Goal: Task Accomplishment & Management: Manage account settings

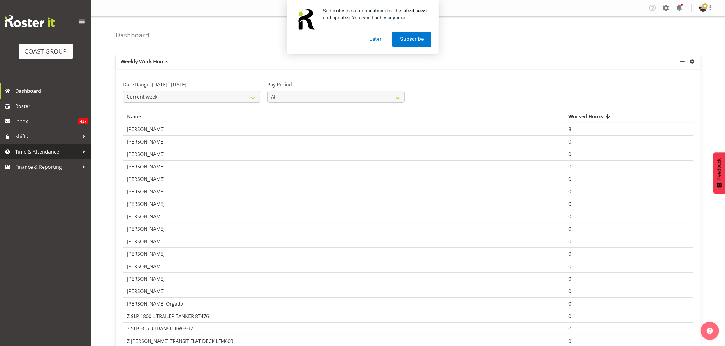
click at [31, 148] on span "Time & Attendance" at bounding box center [47, 151] width 64 height 9
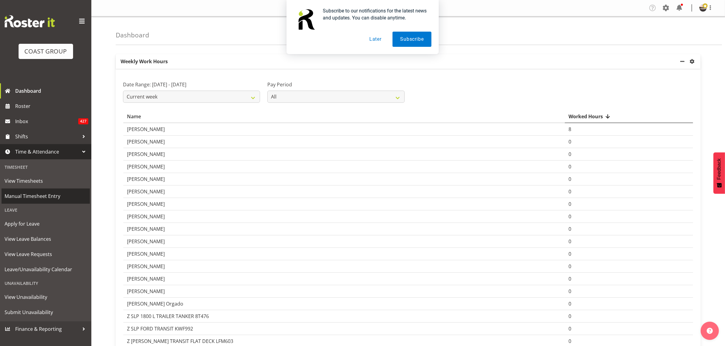
click at [40, 196] on span "Manual Timesheet Entry" at bounding box center [46, 196] width 82 height 9
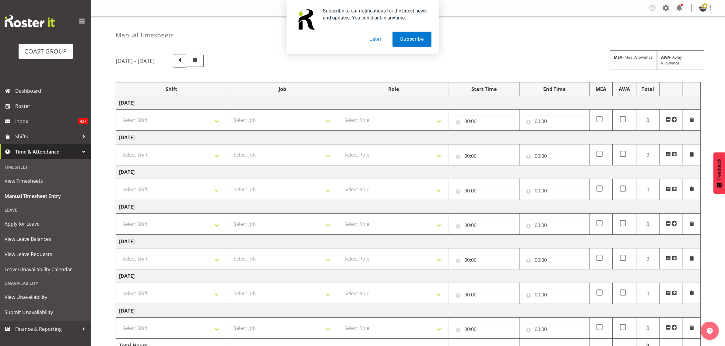
click at [374, 40] on button "Later" at bounding box center [375, 39] width 27 height 15
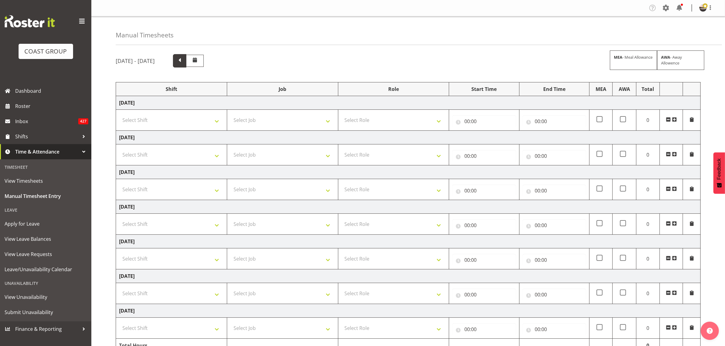
click at [184, 62] on span at bounding box center [180, 60] width 8 height 8
drag, startPoint x: 173, startPoint y: 117, endPoint x: 183, endPoint y: 107, distance: 14.0
click at [173, 117] on select "Select Shift AKL SIGN ADMIN1 (LEAVE ALONE, DONT MAKE INACTIVE) AUG 25 Delivery …" at bounding box center [171, 120] width 105 height 12
select select "19929"
click at [119, 114] on select "Select Shift AKL SIGN ADMIN1 (LEAVE ALONE, DONT MAKE INACTIVE) AUG 25 Delivery …" at bounding box center [171, 120] width 105 height 12
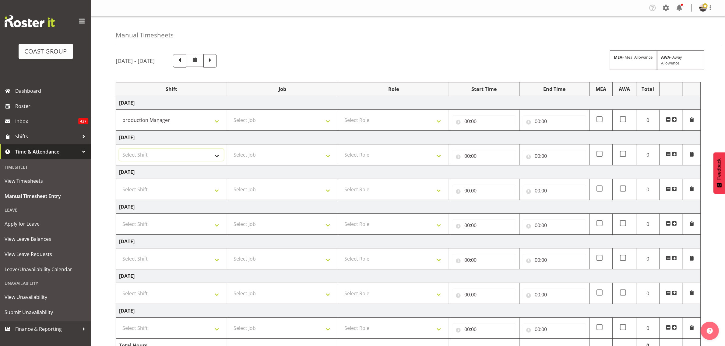
drag, startPoint x: 177, startPoint y: 152, endPoint x: 177, endPoint y: 159, distance: 7.3
click at [177, 152] on select "Select Shift AKL SIGN ADMIN1 (LEAVE ALONE, DONT MAKE INACTIVE) AUG 25 Delivery …" at bounding box center [171, 155] width 105 height 12
select select "19929"
click at [119, 149] on select "Select Shift AKL SIGN ADMIN1 (LEAVE ALONE, DONT MAKE INACTIVE) AUG 25 Delivery …" at bounding box center [171, 155] width 105 height 12
click at [142, 192] on select "Select Shift AKL SIGN ADMIN1 (LEAVE ALONE, DONT MAKE INACTIVE) AUG 25 Delivery …" at bounding box center [171, 190] width 105 height 12
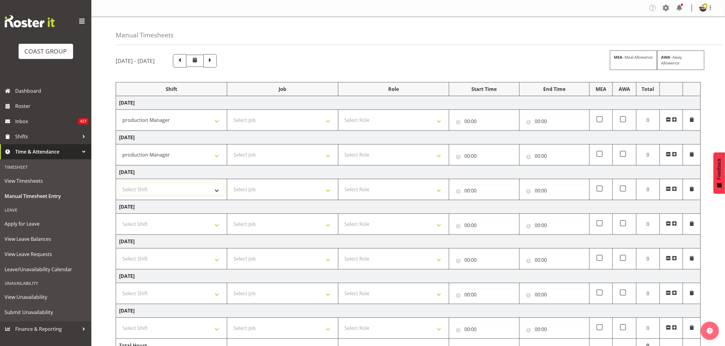
select select "19929"
click at [119, 184] on select "Select Shift AKL SIGN ADMIN1 (LEAVE ALONE, DONT MAKE INACTIVE) AUG 25 Delivery …" at bounding box center [171, 190] width 105 height 12
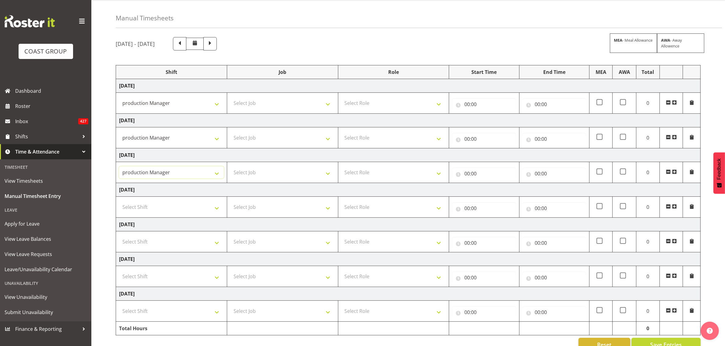
scroll to position [34, 0]
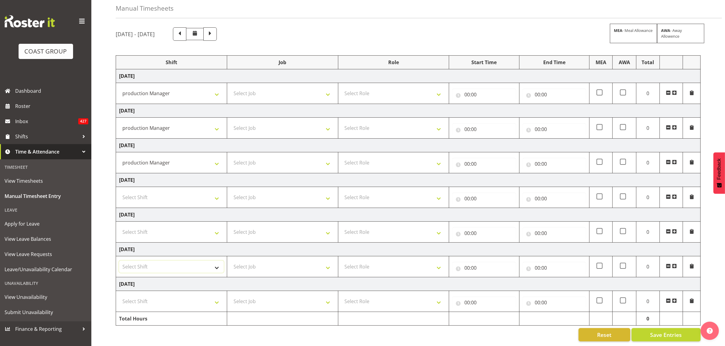
click at [137, 261] on select "Select Shift AKL SIGN ADMIN1 (LEAVE ALONE, DONT MAKE INACTIVE) AUG 25 Delivery …" at bounding box center [171, 267] width 105 height 12
select select "19929"
click at [119, 261] on select "Select Shift AKL SIGN ADMIN1 (LEAVE ALONE, DONT MAKE INACTIVE) AUG 25 Delivery …" at bounding box center [171, 267] width 105 height 12
click at [142, 296] on select "Select Shift AKL SIGN ADMIN1 (LEAVE ALONE, DONT MAKE INACTIVE) AUG 25 Delivery …" at bounding box center [171, 302] width 105 height 12
select select "19929"
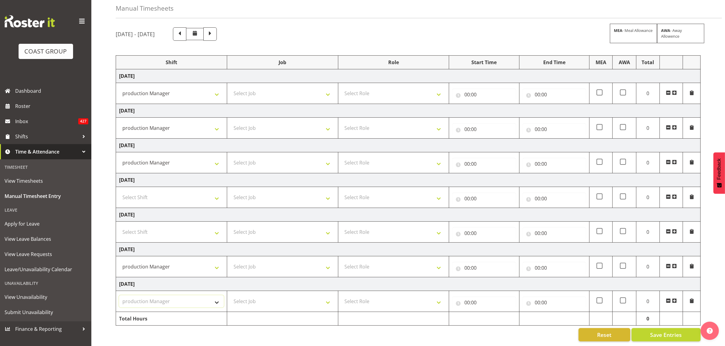
click at [119, 296] on select "Select Shift AKL SIGN ADMIN1 (LEAVE ALONE, DONT MAKE INACTIVE) AUG 25 Delivery …" at bounding box center [171, 302] width 105 height 12
click at [269, 89] on select "Select Job 1 Carlton Events 1 Carlton Hamilton 1 Carlton Wellington 1 EHS WAREH…" at bounding box center [282, 93] width 105 height 12
select select "9465"
click at [230, 87] on select "Select Job 1 Carlton Events 1 Carlton Hamilton 1 Carlton Wellington 1 EHS WAREH…" at bounding box center [282, 93] width 105 height 12
click at [255, 123] on select "Select Job 1 Carlton Events 1 Carlton Hamilton 1 Carlton Wellington 1 EHS WAREH…" at bounding box center [282, 128] width 105 height 12
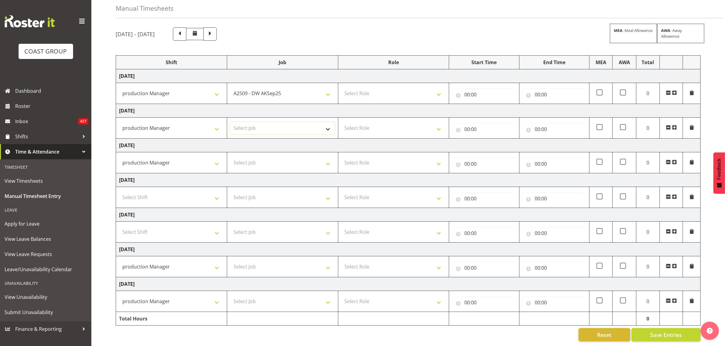
select select "9465"
click at [230, 122] on select "Select Job 1 Carlton Events 1 Carlton Hamilton 1 Carlton Wellington 1 EHS WAREH…" at bounding box center [282, 128] width 105 height 12
click at [244, 160] on select "Select Job 1 Carlton Events 1 Carlton Hamilton 1 Carlton Wellington 1 EHS WAREH…" at bounding box center [282, 163] width 105 height 12
select select "9465"
click at [230, 157] on select "Select Job 1 Carlton Events 1 Carlton Hamilton 1 Carlton Wellington 1 EHS WAREH…" at bounding box center [282, 163] width 105 height 12
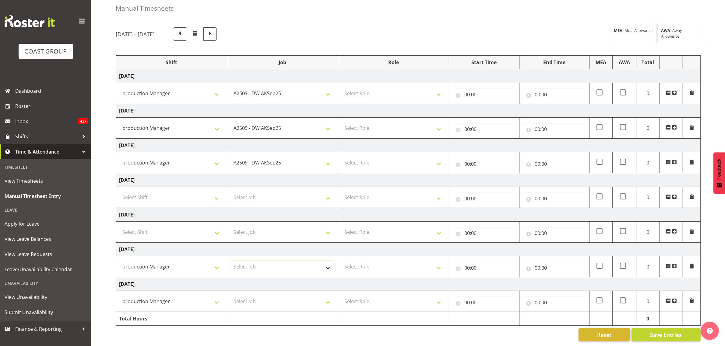
click at [241, 261] on select "Select Job 1 Carlton Events 1 Carlton Hamilton 1 Carlton Wellington 1 EHS WAREH…" at bounding box center [282, 267] width 105 height 12
select select "9465"
click at [230, 261] on select "Select Job 1 Carlton Events 1 Carlton Hamilton 1 Carlton Wellington 1 EHS WAREH…" at bounding box center [282, 267] width 105 height 12
click at [269, 296] on select "Select Job 1 Carlton Events 1 Carlton Hamilton 1 Carlton Wellington 1 EHS WAREH…" at bounding box center [282, 302] width 105 height 12
select select "9465"
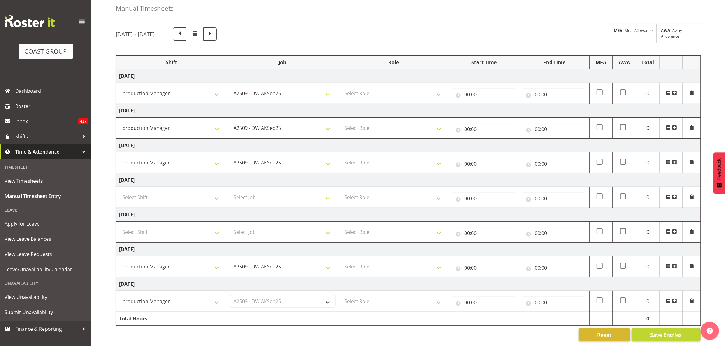
click at [230, 296] on select "Select Job 1 Carlton Events 1 Carlton Hamilton 1 Carlton Wellington 1 EHS WAREH…" at bounding box center [282, 302] width 105 height 12
click at [381, 87] on select "Select Role GRAPHICS DW" at bounding box center [393, 93] width 105 height 12
select select "809"
click at [341, 87] on select "Select Role GRAPHICS DW" at bounding box center [393, 93] width 105 height 12
drag, startPoint x: 377, startPoint y: 119, endPoint x: 375, endPoint y: 127, distance: 7.8
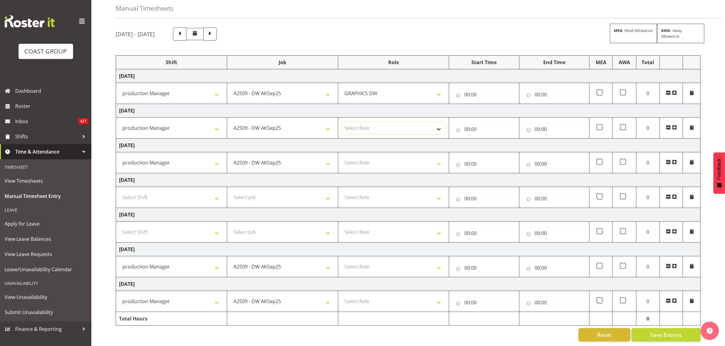
click at [377, 122] on select "Select Role GRAPHICS DW" at bounding box center [393, 128] width 105 height 12
select select "809"
click at [341, 122] on select "Select Role GRAPHICS DW" at bounding box center [393, 128] width 105 height 12
click at [368, 158] on select "Select Role GRAPHICS DW" at bounding box center [393, 163] width 105 height 12
select select "809"
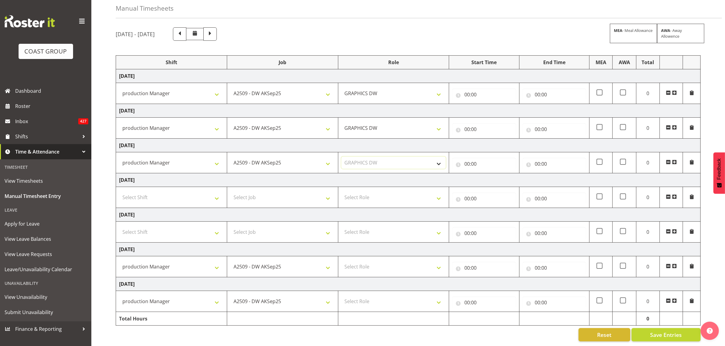
click at [341, 157] on select "Select Role GRAPHICS DW" at bounding box center [393, 163] width 105 height 12
click at [363, 257] on td "Select Role GRAPHICS DW" at bounding box center [393, 267] width 111 height 21
drag, startPoint x: 362, startPoint y: 259, endPoint x: 362, endPoint y: 264, distance: 4.6
click at [362, 261] on select "Select Role GRAPHICS DW" at bounding box center [393, 267] width 105 height 12
select select "809"
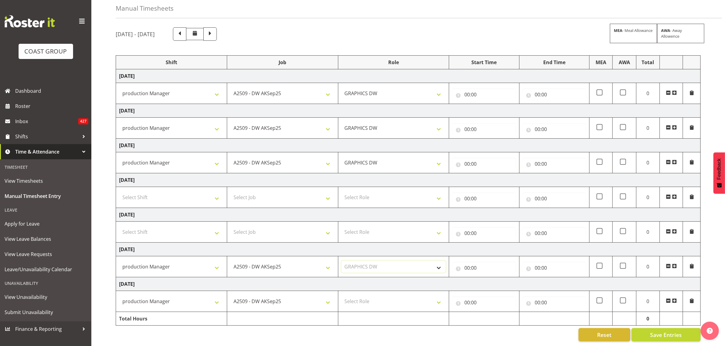
click at [341, 261] on select "Select Role GRAPHICS DW" at bounding box center [393, 267] width 105 height 12
click at [360, 296] on select "Select Role GRAPHICS DW" at bounding box center [393, 302] width 105 height 12
select select "809"
click at [341, 296] on select "Select Role GRAPHICS DW" at bounding box center [393, 302] width 105 height 12
click at [468, 95] on td "00:00 00 01 02 03 04 05 06 07 08 09 10 11 12 13 14 15 16 17 18 19 20 21 22 23 :…" at bounding box center [484, 93] width 70 height 21
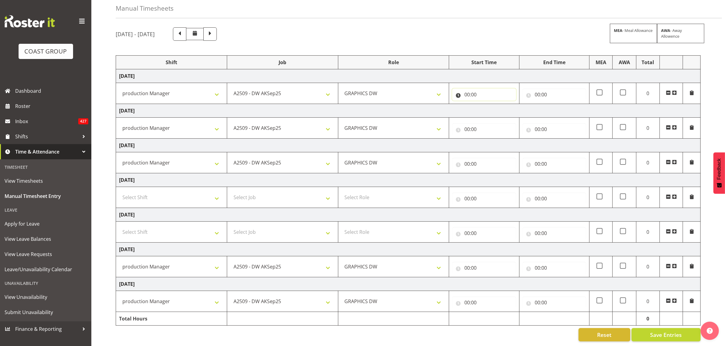
click at [468, 92] on input "00:00" at bounding box center [484, 95] width 64 height 12
click at [487, 104] on select "00 01 02 03 04 05 06 07 08 09 10 11 12 13 14 15 16 17 18 19 20 21 22 23" at bounding box center [494, 110] width 14 height 12
select select "6"
click at [487, 104] on select "00 01 02 03 04 05 06 07 08 09 10 11 12 13 14 15 16 17 18 19 20 21 22 23" at bounding box center [494, 110] width 14 height 12
type input "06:00"
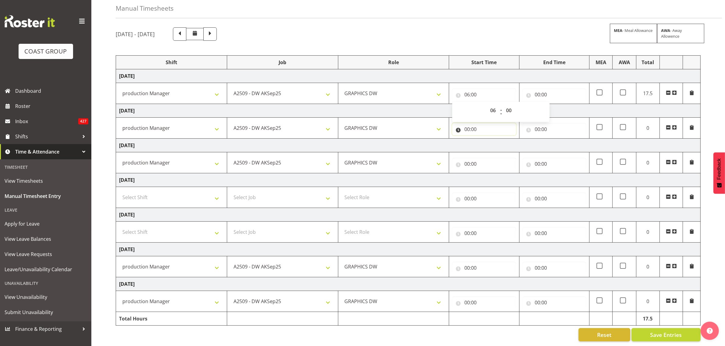
click at [463, 124] on input "00:00" at bounding box center [484, 129] width 64 height 12
drag, startPoint x: 491, startPoint y: 142, endPoint x: 513, endPoint y: 142, distance: 22.2
click at [491, 142] on select "00 01 02 03 04 05 06 07 08 09 10 11 12 13 14 15 16 17 18 19 20 21 22 23" at bounding box center [494, 145] width 14 height 12
select select "6"
click at [487, 139] on select "00 01 02 03 04 05 06 07 08 09 10 11 12 13 14 15 16 17 18 19 20 21 22 23" at bounding box center [494, 145] width 14 height 12
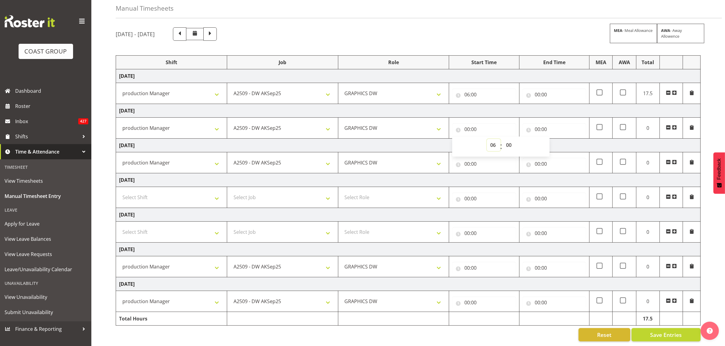
type input "06:00"
drag, startPoint x: 468, startPoint y: 160, endPoint x: 476, endPoint y: 164, distance: 9.1
click at [468, 159] on input "00:00" at bounding box center [484, 164] width 64 height 12
click at [489, 174] on select "00 01 02 03 04 05 06 07 08 09 10 11 12 13 14 15 16 17 18 19 20 21 22 23" at bounding box center [494, 180] width 14 height 12
select select "6"
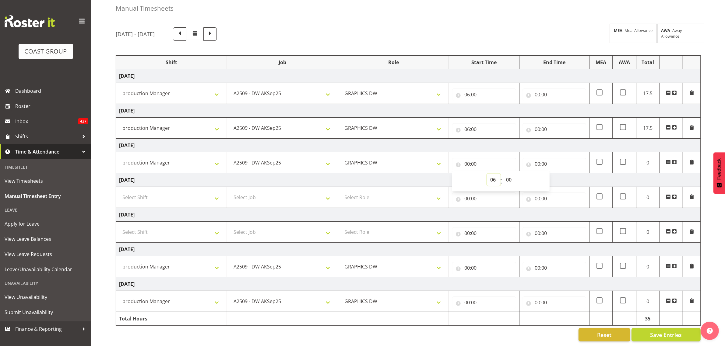
click at [487, 174] on select "00 01 02 03 04 05 06 07 08 09 10 11 12 13 14 15 16 17 18 19 20 21 22 23" at bounding box center [494, 180] width 14 height 12
type input "06:00"
click at [466, 262] on input "00:00" at bounding box center [484, 268] width 64 height 12
click at [488, 279] on select "00 01 02 03 04 05 06 07 08 09 10 11 12 13 14 15 16 17 18 19 20 21 22 23" at bounding box center [494, 284] width 14 height 12
select select "6"
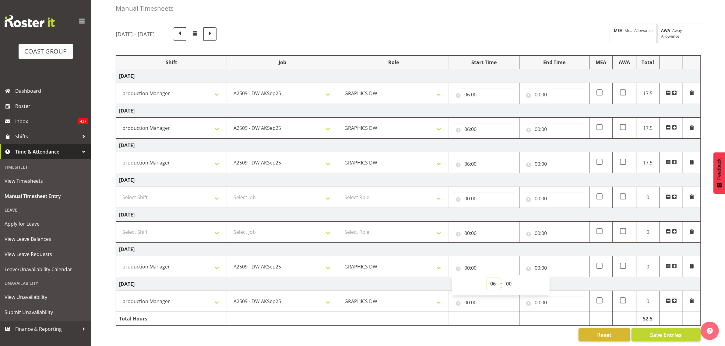
click at [487, 278] on select "00 01 02 03 04 05 06 07 08 09 10 11 12 13 14 15 16 17 18 19 20 21 22 23" at bounding box center [494, 284] width 14 height 12
type input "06:00"
click at [463, 299] on input "00:00" at bounding box center [484, 303] width 64 height 12
drag, startPoint x: 493, startPoint y: 313, endPoint x: 504, endPoint y: 311, distance: 10.9
click at [493, 313] on select "00 01 02 03 04 05 06 07 08 09 10 11 12 13 14 15 16 17 18 19 20 21 22 23" at bounding box center [494, 319] width 14 height 12
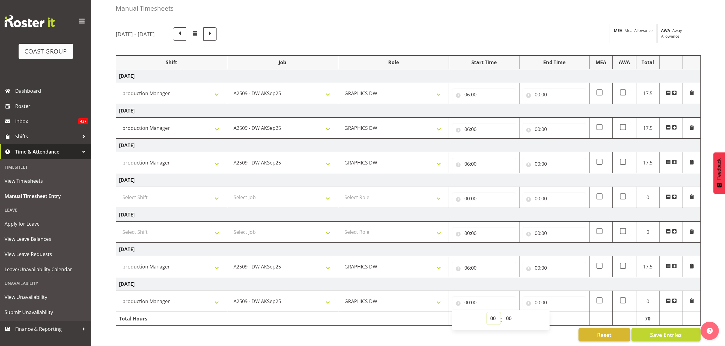
select select "6"
click at [487, 313] on select "00 01 02 03 04 05 06 07 08 09 10 11 12 13 14 15 16 17 18 19 20 21 22 23" at bounding box center [494, 319] width 14 height 12
type input "06:00"
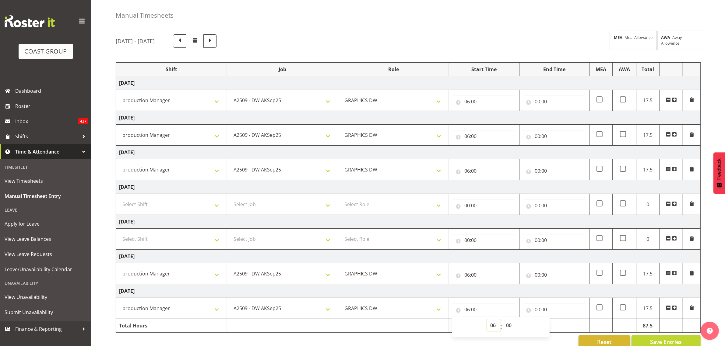
scroll to position [8, 0]
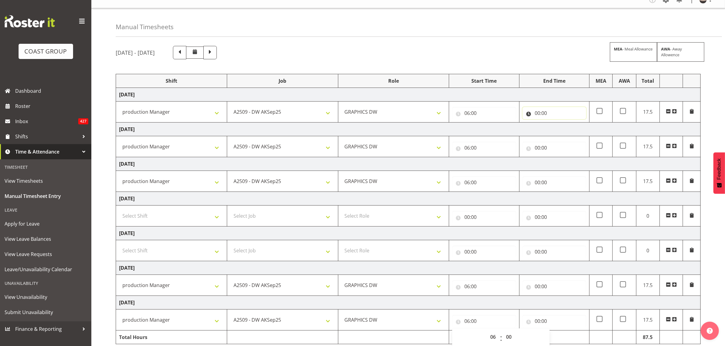
click at [536, 116] on input "00:00" at bounding box center [554, 113] width 64 height 12
click at [563, 132] on select "00 01 02 03 04 05 06 07 08 09 10 11 12 13 14 15 16 17 18 19 20 21 22 23" at bounding box center [564, 129] width 14 height 12
select select "19"
click at [557, 123] on select "00 01 02 03 04 05 06 07 08 09 10 11 12 13 14 15 16 17 18 19 20 21 22 23" at bounding box center [564, 129] width 14 height 12
type input "19:00"
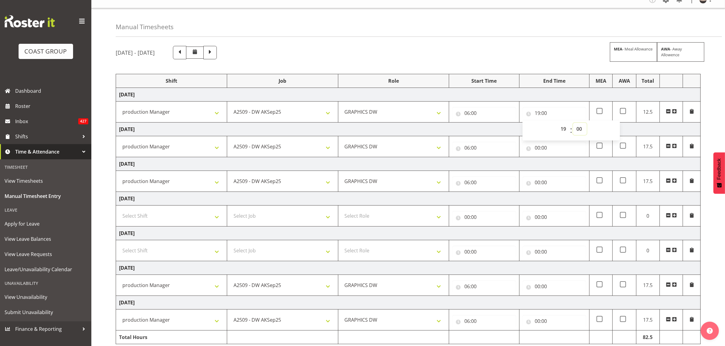
click at [581, 130] on select "00 01 02 03 04 05 06 07 08 09 10 11 12 13 14 15 16 17 18 19 20 21 22 23 24 25 2…" at bounding box center [580, 129] width 14 height 12
select select "30"
click at [573, 123] on select "00 01 02 03 04 05 06 07 08 09 10 11 12 13 14 15 16 17 18 19 20 21 22 23 24 25 2…" at bounding box center [580, 129] width 14 height 12
type input "19:30"
click at [533, 58] on div "September 17th - September 23rd 2025 MEA - Meal Allowance AWA - Away Allowence" at bounding box center [408, 52] width 585 height 13
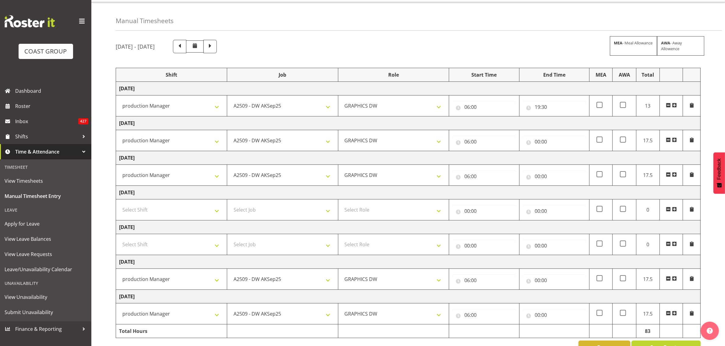
scroll to position [34, 0]
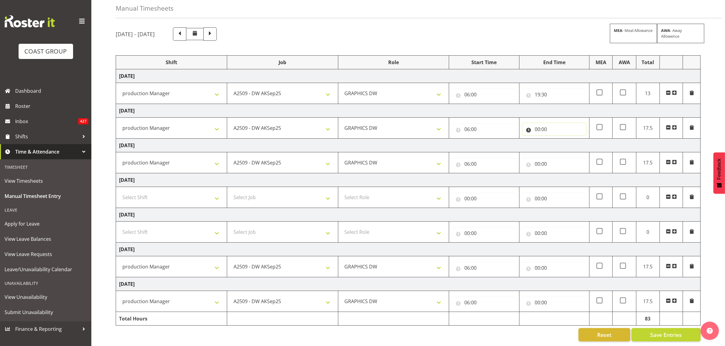
click at [536, 126] on input "00:00" at bounding box center [554, 129] width 64 height 12
click at [563, 142] on select "00 01 02 03 04 05 06 07 08 09 10 11 12 13 14 15 16 17 18 19 20 21 22 23" at bounding box center [564, 145] width 14 height 12
select select "15"
click at [557, 139] on select "00 01 02 03 04 05 06 07 08 09 10 11 12 13 14 15 16 17 18 19 20 21 22 23" at bounding box center [564, 145] width 14 height 12
type input "15:00"
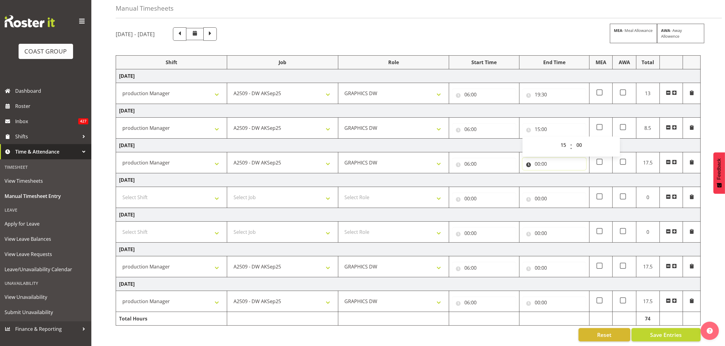
click at [536, 158] on input "00:00" at bounding box center [554, 164] width 64 height 12
click at [564, 176] on select "00 01 02 03 04 05 06 07 08 09 10 11 12 13 14 15 16 17 18 19 20 21 22 23" at bounding box center [564, 180] width 14 height 12
select select "15"
click at [557, 174] on select "00 01 02 03 04 05 06 07 08 09 10 11 12 13 14 15 16 17 18 19 20 21 22 23" at bounding box center [564, 180] width 14 height 12
type input "15:00"
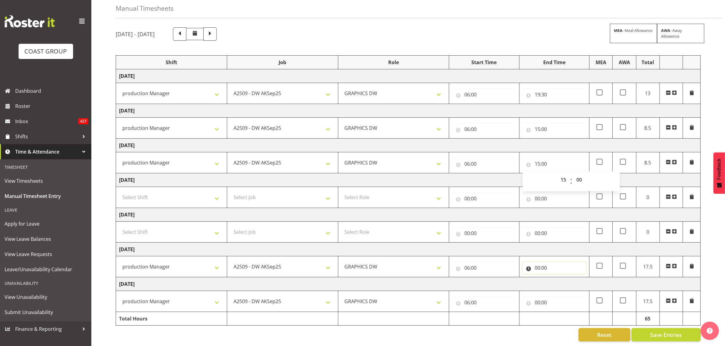
click at [538, 264] on input "00:00" at bounding box center [554, 268] width 64 height 12
drag, startPoint x: 558, startPoint y: 274, endPoint x: 577, endPoint y: 264, distance: 21.8
click at [558, 278] on select "00 01 02 03 04 05 06 07 08 09 10 11 12 13 14 15 16 17 18 19 20 21 22 23" at bounding box center [564, 284] width 14 height 12
select select "15"
click at [557, 278] on select "00 01 02 03 04 05 06 07 08 09 10 11 12 13 14 15 16 17 18 19 20 21 22 23" at bounding box center [564, 284] width 14 height 12
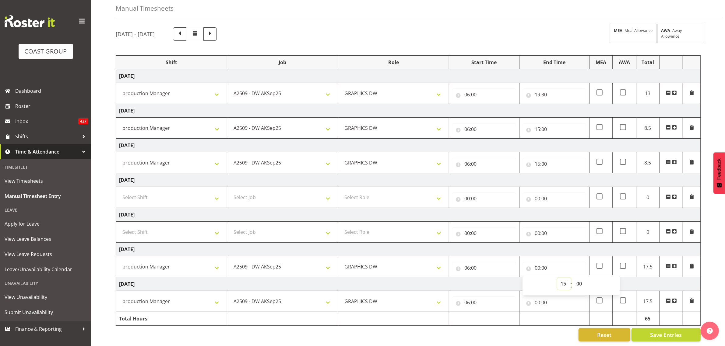
type input "15:00"
click at [537, 297] on input "00:00" at bounding box center [554, 303] width 64 height 12
drag, startPoint x: 560, startPoint y: 314, endPoint x: 573, endPoint y: 314, distance: 13.7
click at [560, 314] on select "00 01 02 03 04 05 06 07 08 09 10 11 12 13 14 15 16 17 18 19 20 21 22 23" at bounding box center [564, 319] width 14 height 12
select select "15"
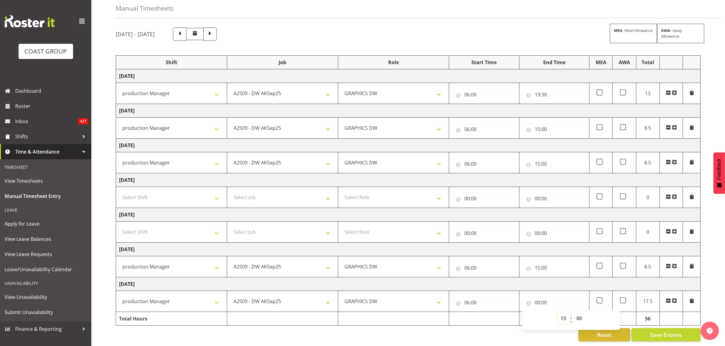
click at [557, 313] on select "00 01 02 03 04 05 06 07 08 09 10 11 12 13 14 15 16 17 18 19 20 21 22 23" at bounding box center [564, 319] width 14 height 12
type input "15:00"
click at [651, 328] on button "Save Entries" at bounding box center [665, 334] width 69 height 13
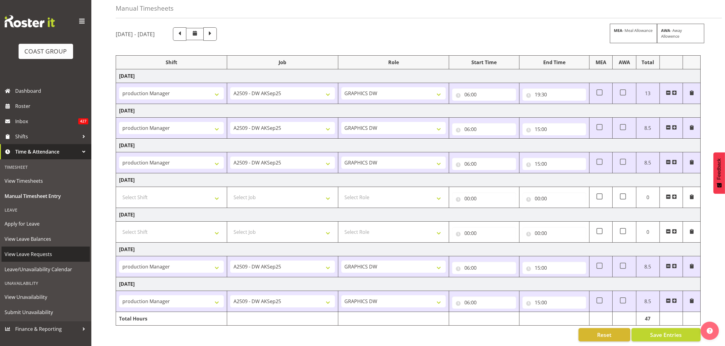
click at [34, 258] on span "View Leave Requests" at bounding box center [46, 254] width 82 height 9
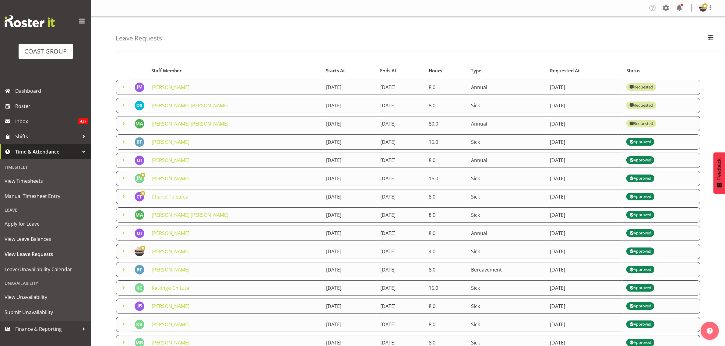
click at [124, 105] on span at bounding box center [123, 105] width 7 height 7
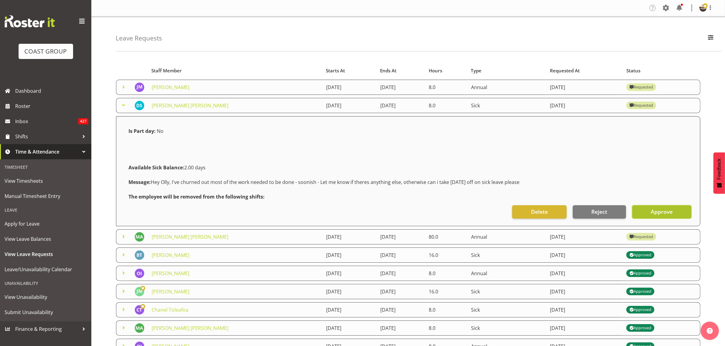
click at [652, 210] on span "Approve" at bounding box center [662, 212] width 22 height 8
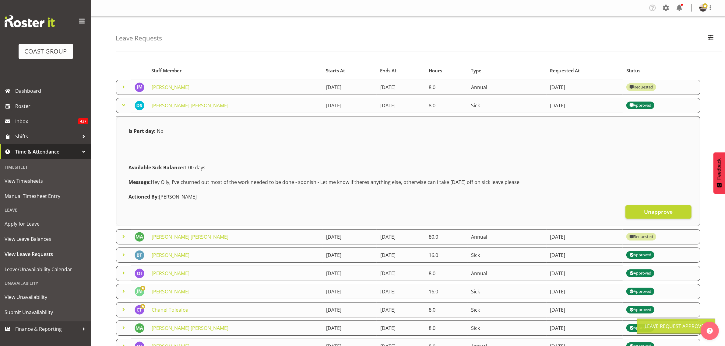
click at [122, 86] on span at bounding box center [123, 86] width 7 height 7
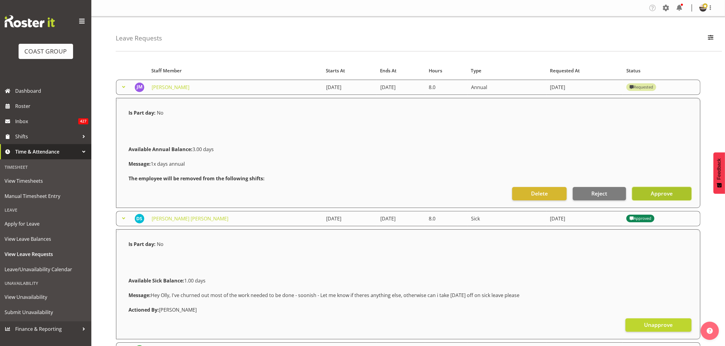
click at [648, 193] on button "Approve" at bounding box center [661, 193] width 59 height 13
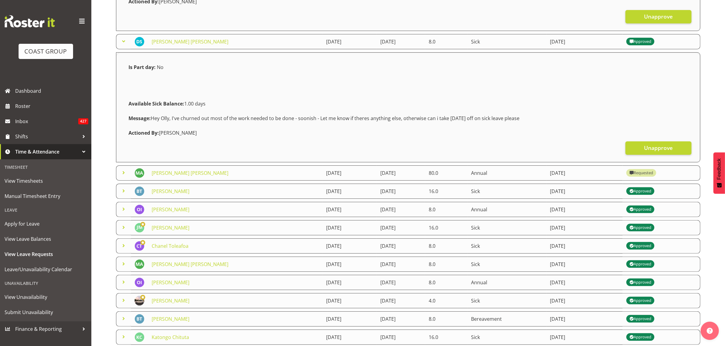
scroll to position [177, 0]
click at [32, 181] on span "View Timesheets" at bounding box center [46, 181] width 82 height 9
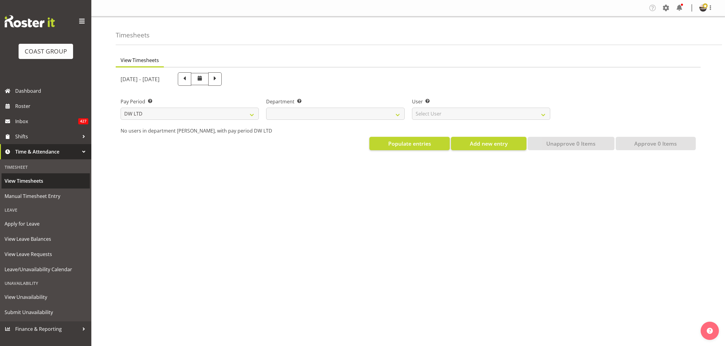
select select "8"
select select
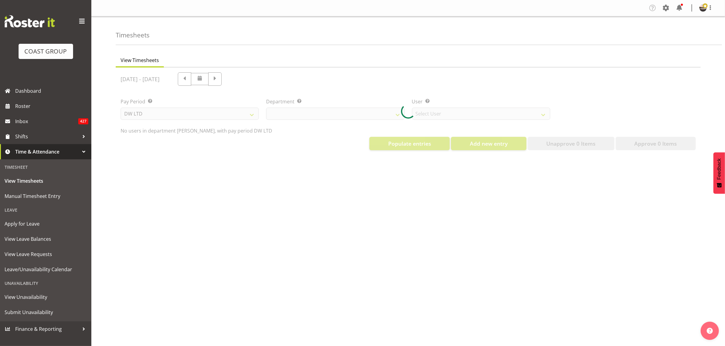
select select "1175"
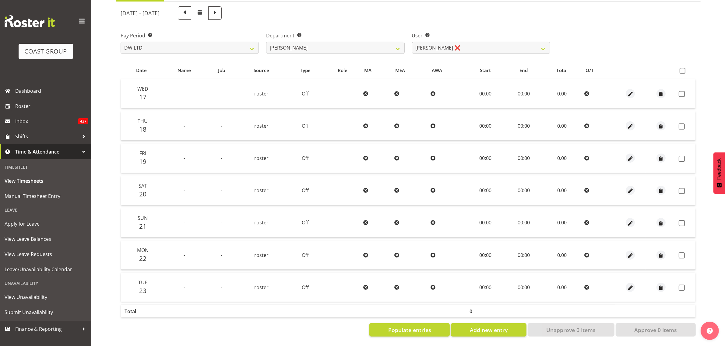
scroll to position [72, 0]
click at [686, 68] on label at bounding box center [683, 71] width 9 height 6
click at [683, 69] on input "checkbox" at bounding box center [681, 71] width 4 height 4
checkbox input "true"
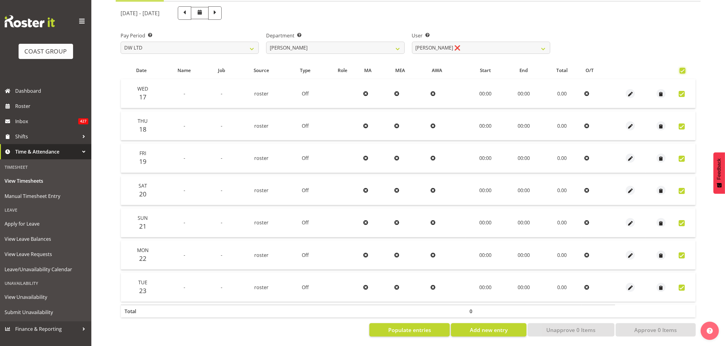
checkbox input "true"
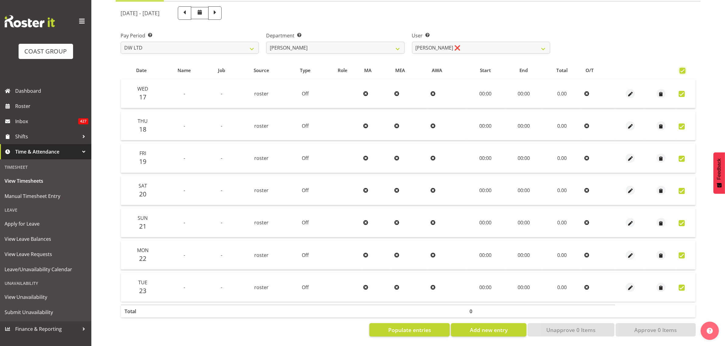
checkbox input "true"
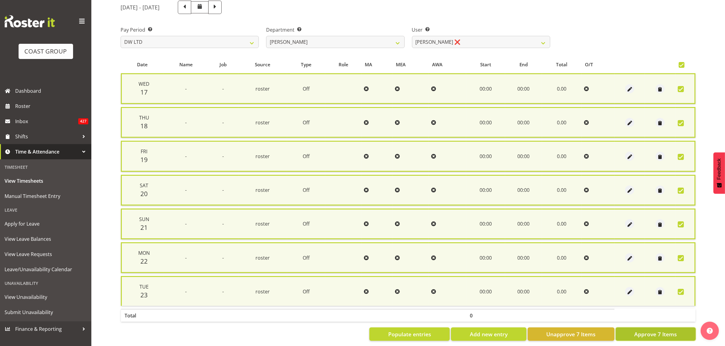
click at [647, 331] on span "Approve 7 Items" at bounding box center [655, 335] width 43 height 8
checkbox input "false"
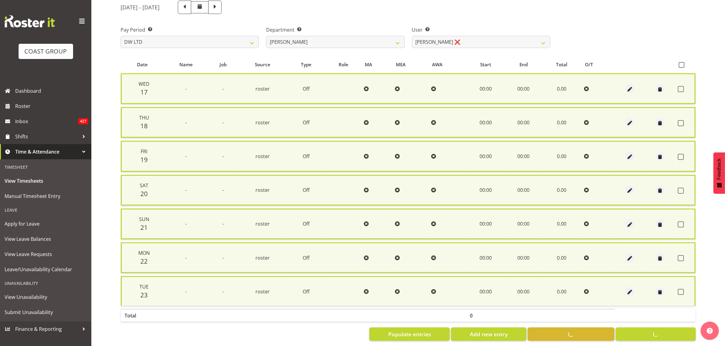
checkbox input "false"
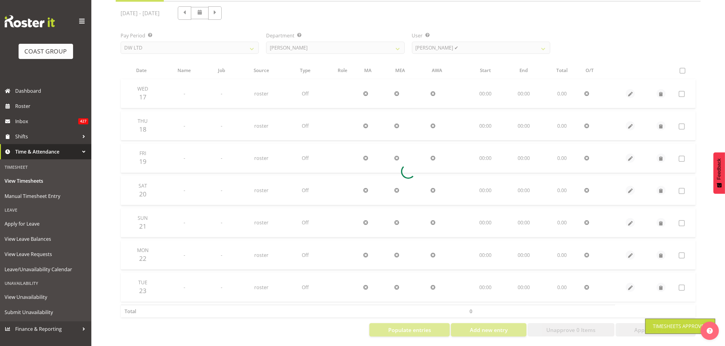
scroll to position [21, 0]
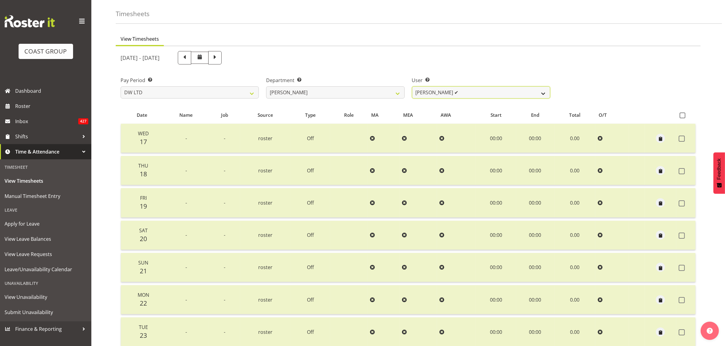
click at [454, 97] on select "Andrew McFadzean ✔ Boston Morgan-Horan ❌ Chanel Toleafoa ❌ Gene Burton ❌ Ian Si…" at bounding box center [481, 92] width 138 height 12
click at [412, 86] on select "Andrew McFadzean ✔ Boston Morgan-Horan ❌ Chanel Toleafoa ❌ Gene Burton ❌ Ian Si…" at bounding box center [481, 92] width 138 height 12
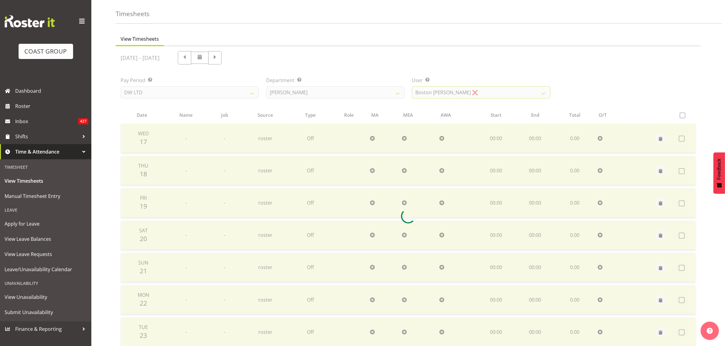
scroll to position [0, 0]
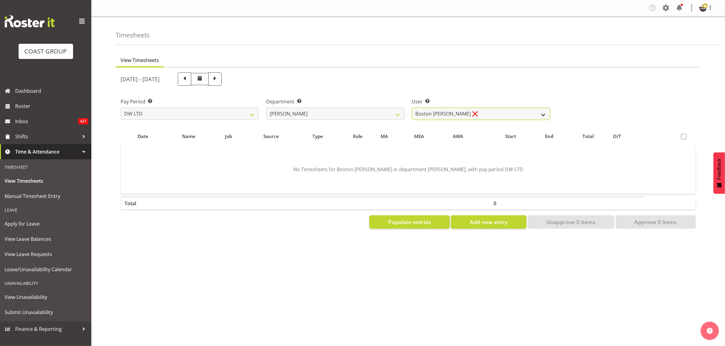
drag, startPoint x: 440, startPoint y: 110, endPoint x: 441, endPoint y: 117, distance: 7.1
click at [440, 110] on select "Andrew McFadzean ✔ Boston Morgan-Horan ❌ Chanel Toleafoa ❌ Gene Burton ❌ Ian Si…" at bounding box center [481, 114] width 138 height 12
select select "1187"
click at [412, 108] on select "Andrew McFadzean ✔ Boston Morgan-Horan ❌ Chanel Toleafoa ❌ Gene Burton ❌ Ian Si…" at bounding box center [481, 114] width 138 height 12
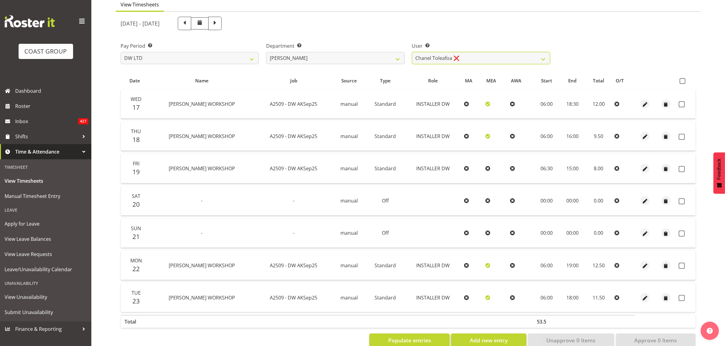
scroll to position [72, 0]
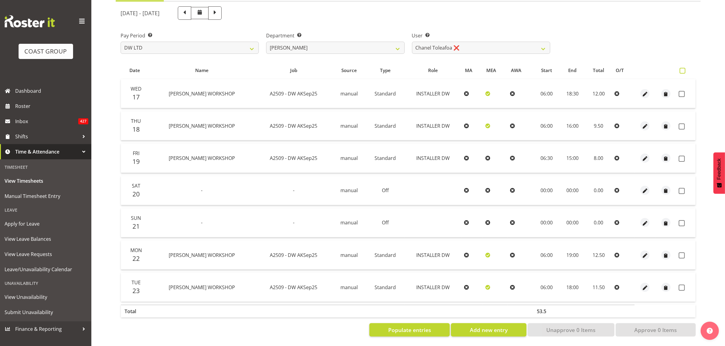
click at [683, 68] on span at bounding box center [682, 71] width 6 height 6
click at [683, 69] on input "checkbox" at bounding box center [681, 71] width 4 height 4
checkbox input "true"
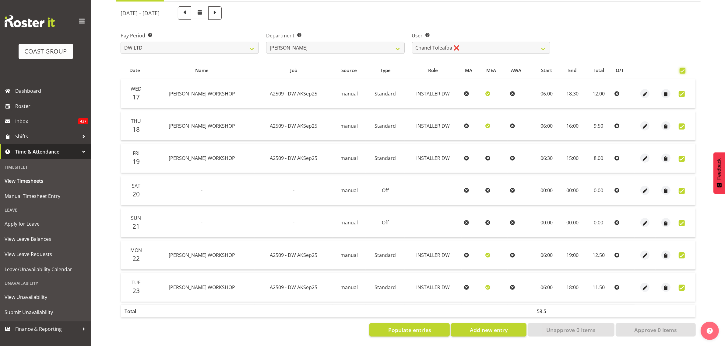
checkbox input "true"
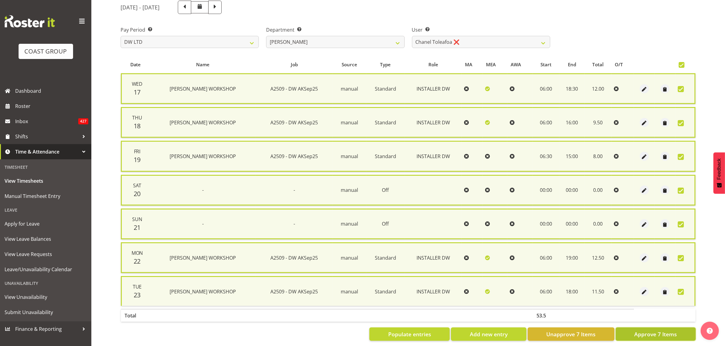
click at [649, 334] on span "Approve 7 Items" at bounding box center [655, 335] width 43 height 8
checkbox input "false"
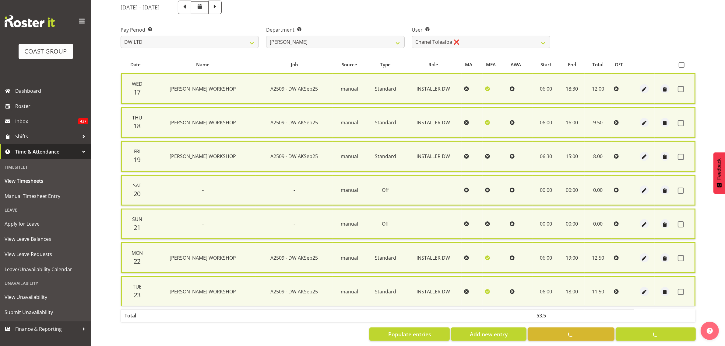
checkbox input "false"
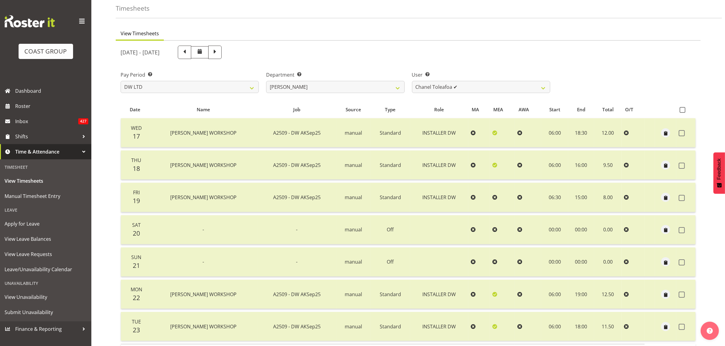
scroll to position [21, 0]
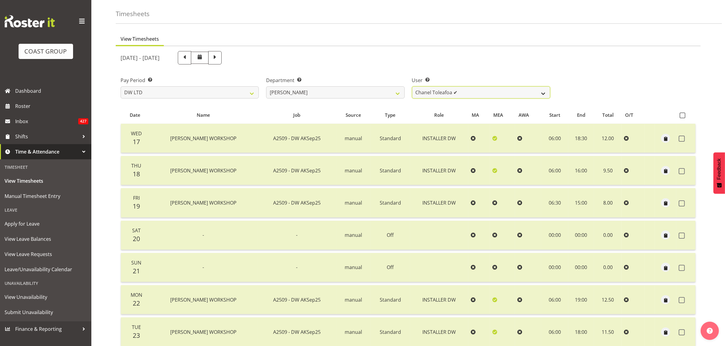
drag, startPoint x: 476, startPoint y: 89, endPoint x: 472, endPoint y: 95, distance: 7.4
click at [476, 89] on select "Andrew McFadzean ✔ Boston Morgan-Horan ❌ Chanel Toleafoa ✔ Gene Burton ❌ Ian Si…" at bounding box center [481, 92] width 138 height 12
select select "1159"
click at [412, 86] on select "Andrew McFadzean ✔ Boston Morgan-Horan ❌ Chanel Toleafoa ✔ Gene Burton ❌ Ian Si…" at bounding box center [481, 92] width 138 height 12
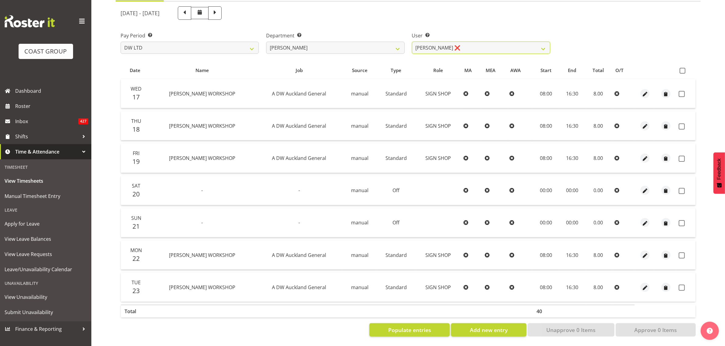
scroll to position [72, 0]
click at [682, 68] on span at bounding box center [682, 71] width 6 height 6
click at [682, 69] on input "checkbox" at bounding box center [681, 71] width 4 height 4
checkbox input "true"
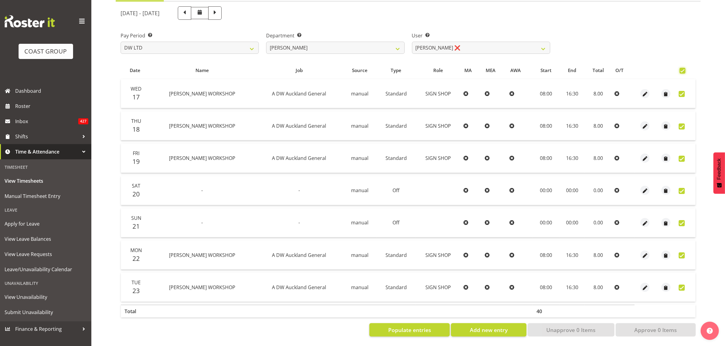
checkbox input "true"
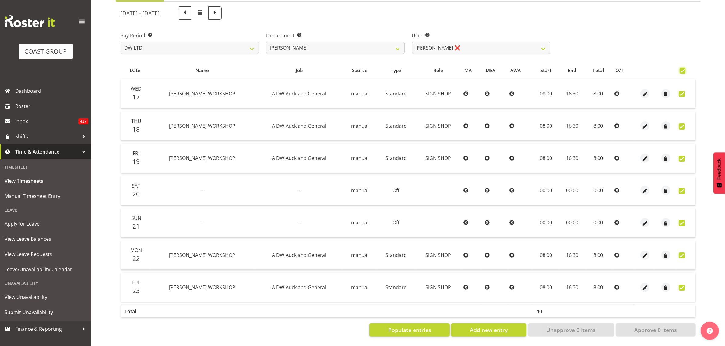
checkbox input "true"
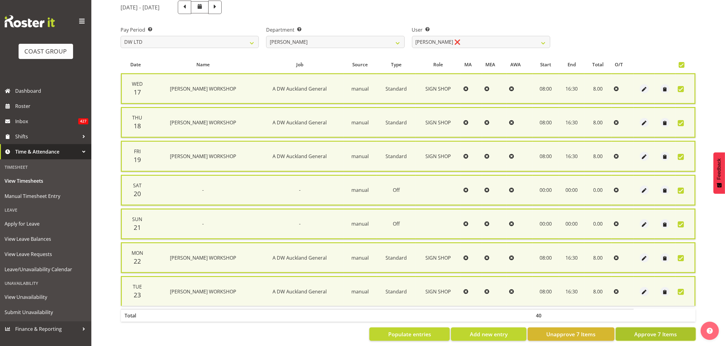
click at [650, 328] on button "Approve 7 Items" at bounding box center [656, 334] width 80 height 13
checkbox input "false"
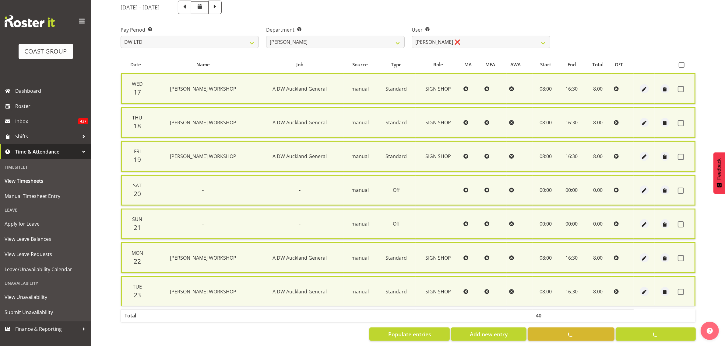
checkbox input "false"
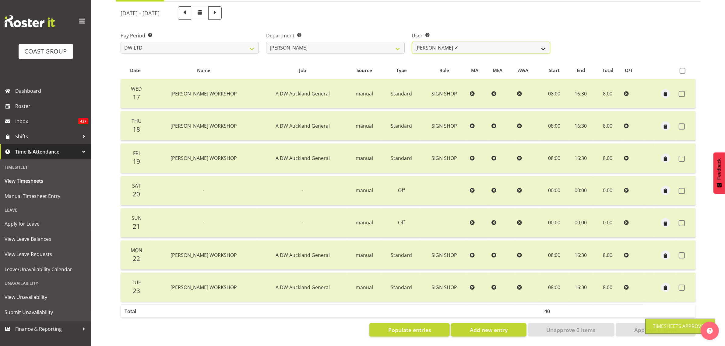
click at [489, 45] on select "Andrew McFadzean ✔ Boston Morgan-Horan ❌ Chanel Toleafoa ✔ Gene Burton ✔ Ian Si…" at bounding box center [481, 48] width 138 height 12
select select "3988"
click at [412, 42] on select "Andrew McFadzean ✔ Boston Morgan-Horan ❌ Chanel Toleafoa ✔ Gene Burton ✔ Ian Si…" at bounding box center [481, 48] width 138 height 12
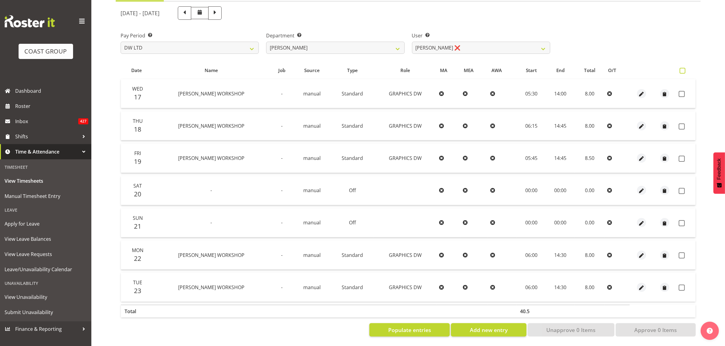
click at [684, 68] on span at bounding box center [682, 71] width 6 height 6
click at [683, 69] on input "checkbox" at bounding box center [681, 71] width 4 height 4
checkbox input "true"
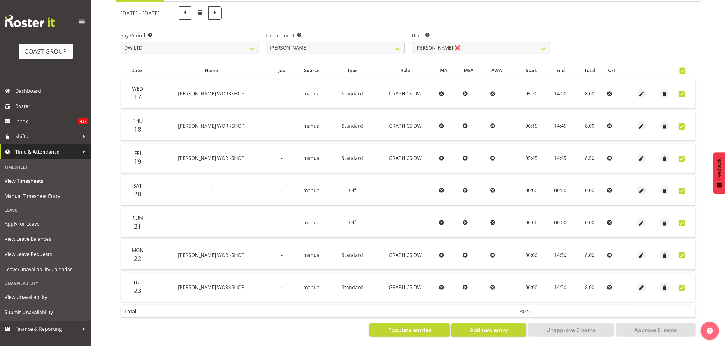
checkbox input "true"
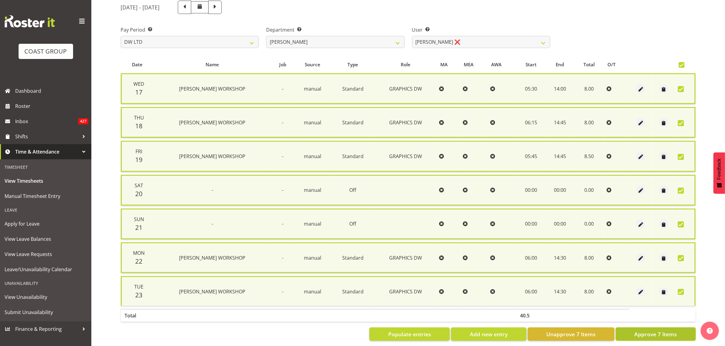
click at [639, 333] on span "Approve 7 Items" at bounding box center [655, 335] width 43 height 8
checkbox input "false"
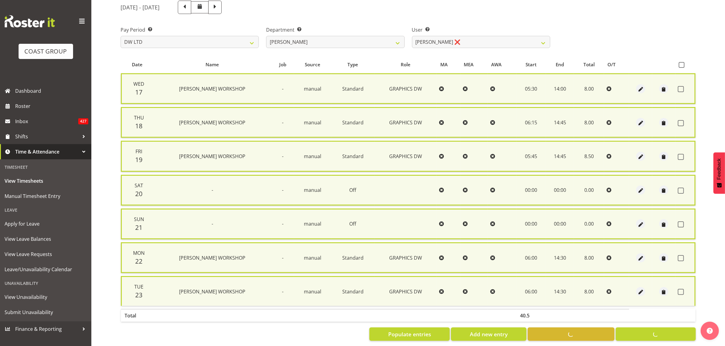
checkbox input "false"
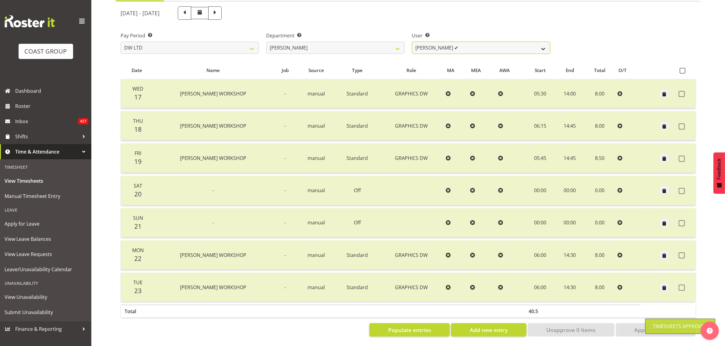
click at [496, 46] on select "Andrew McFadzean ✔ Boston Morgan-Horan ❌ Chanel Toleafoa ✔ Gene Burton ✔ Ian Si…" at bounding box center [481, 48] width 138 height 12
select select "1172"
click at [412, 42] on select "Andrew McFadzean ✔ Boston Morgan-Horan ❌ Chanel Toleafoa ✔ Gene Burton ✔ Ian Si…" at bounding box center [481, 48] width 138 height 12
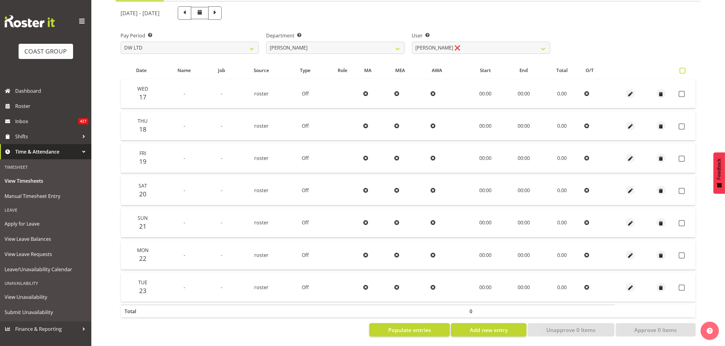
click at [679, 68] on label at bounding box center [683, 71] width 9 height 6
click at [679, 69] on input "checkbox" at bounding box center [681, 71] width 4 height 4
checkbox input "true"
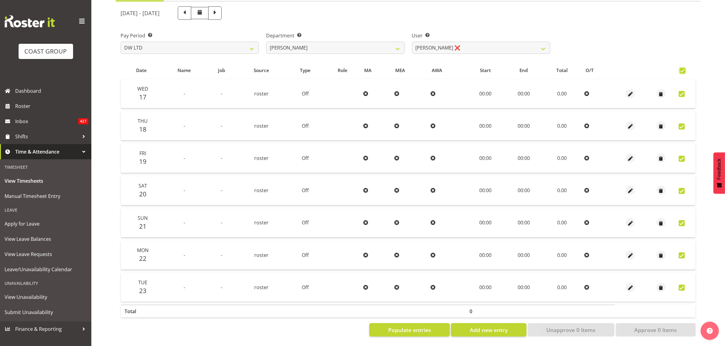
checkbox input "true"
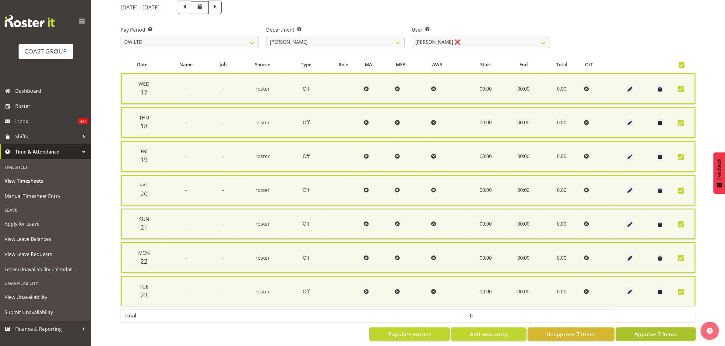
click at [639, 331] on span "Approve 7 Items" at bounding box center [655, 335] width 43 height 8
checkbox input "false"
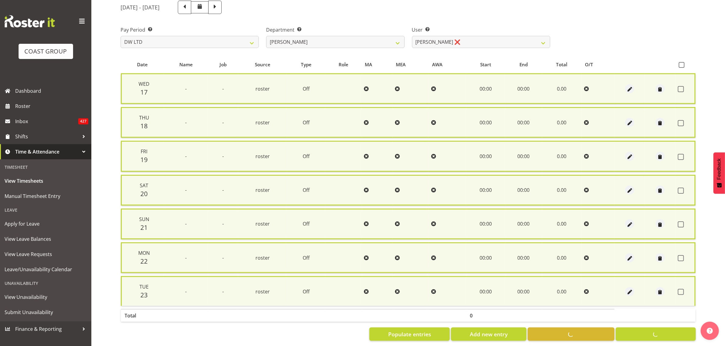
checkbox input "false"
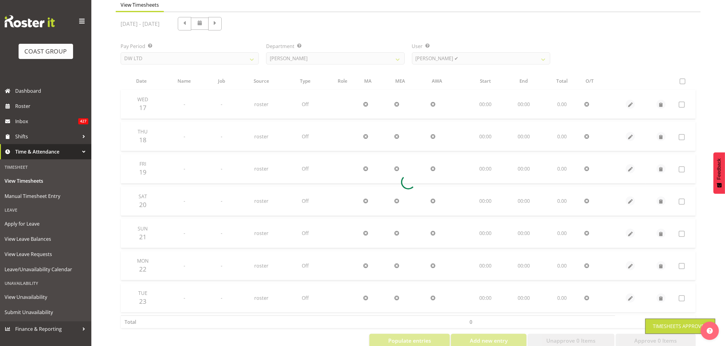
scroll to position [46, 0]
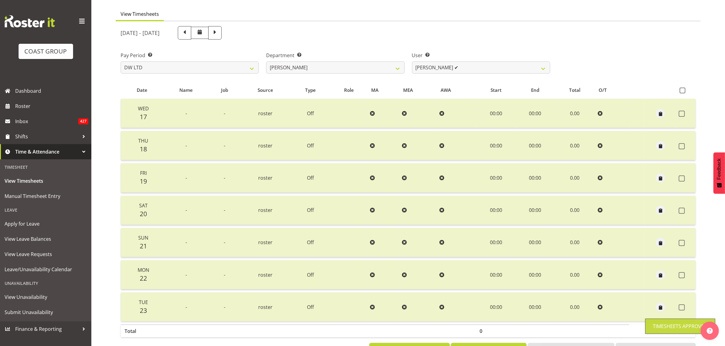
click at [484, 76] on div "User Select user. Note: This is filtered down by the previous two drop-down ite…" at bounding box center [481, 60] width 146 height 34
click at [484, 75] on div "User Select user. Note: This is filtered down by the previous two drop-down ite…" at bounding box center [481, 60] width 146 height 34
click at [486, 75] on div "User Select user. Note: This is filtered down by the previous two drop-down ite…" at bounding box center [481, 60] width 146 height 34
click at [471, 69] on select "Andrew McFadzean ✔ Boston Morgan-Horan ❌ Chanel Toleafoa ✔ Gene Burton ✔ Ian Si…" at bounding box center [481, 67] width 138 height 12
click at [412, 61] on select "Andrew McFadzean ✔ Boston Morgan-Horan ❌ Chanel Toleafoa ✔ Gene Burton ✔ Ian Si…" at bounding box center [481, 67] width 138 height 12
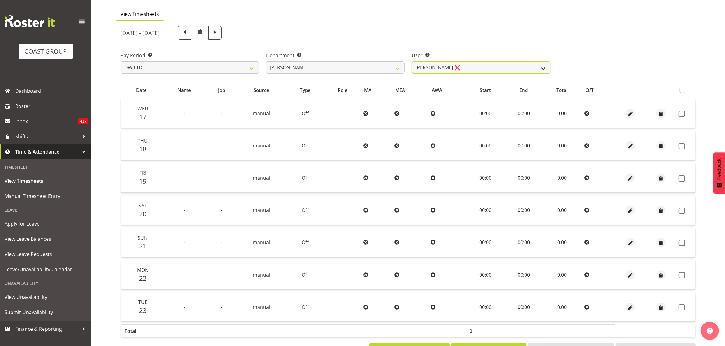
click at [536, 65] on select "Andrew McFadzean ✔ Boston Morgan-Horan ❌ Chanel Toleafoa ✔ Gene Burton ✔ Ian Si…" at bounding box center [481, 67] width 138 height 12
select select "1182"
click at [412, 61] on select "Andrew McFadzean ✔ Boston Morgan-Horan ❌ Chanel Toleafoa ✔ Gene Burton ✔ Ian Si…" at bounding box center [481, 67] width 138 height 12
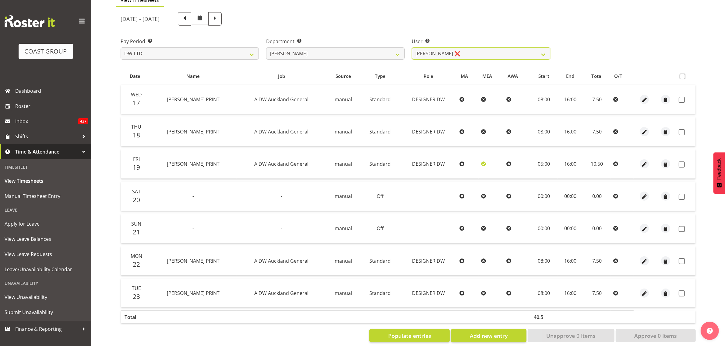
scroll to position [72, 0]
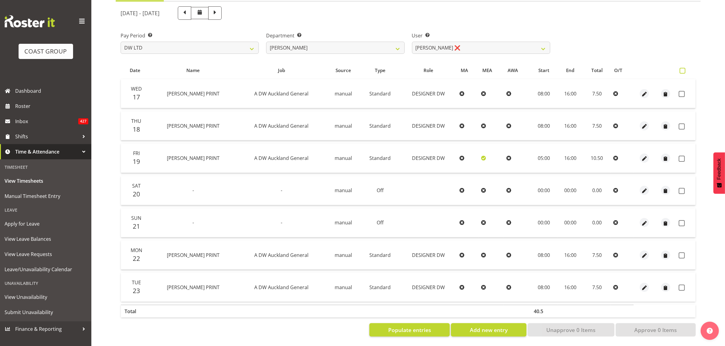
click at [681, 68] on span at bounding box center [682, 71] width 6 height 6
click at [681, 69] on input "checkbox" at bounding box center [681, 71] width 4 height 4
checkbox input "true"
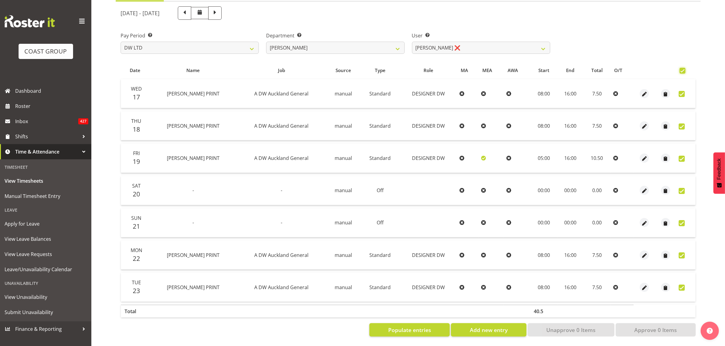
checkbox input "true"
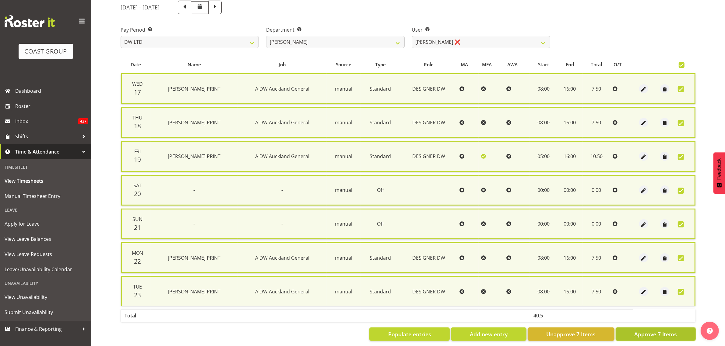
click at [638, 331] on span "Approve 7 Items" at bounding box center [655, 335] width 43 height 8
checkbox input "false"
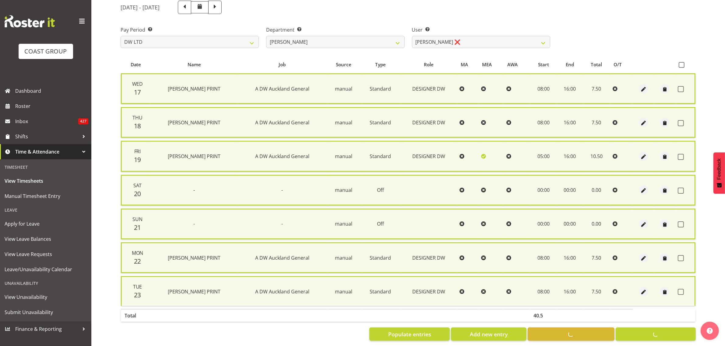
checkbox input "false"
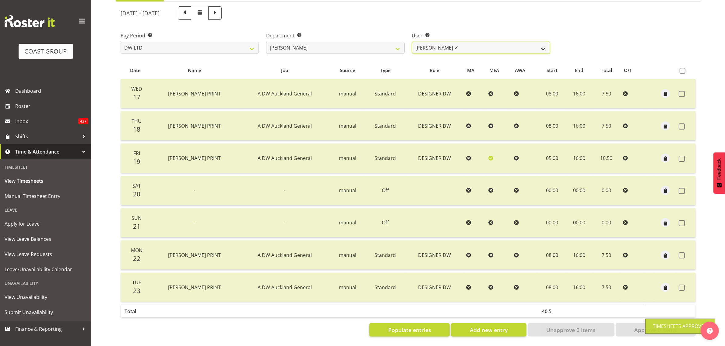
click at [434, 43] on select "Andrew McFadzean ✔ Boston Morgan-Horan ❌ Chanel Toleafoa ✔ Gene Burton ✔ Ian Si…" at bounding box center [481, 48] width 138 height 12
select select "3856"
click at [412, 42] on select "Andrew McFadzean ✔ Boston Morgan-Horan ❌ Chanel Toleafoa ✔ Gene Burton ✔ Ian Si…" at bounding box center [481, 48] width 138 height 12
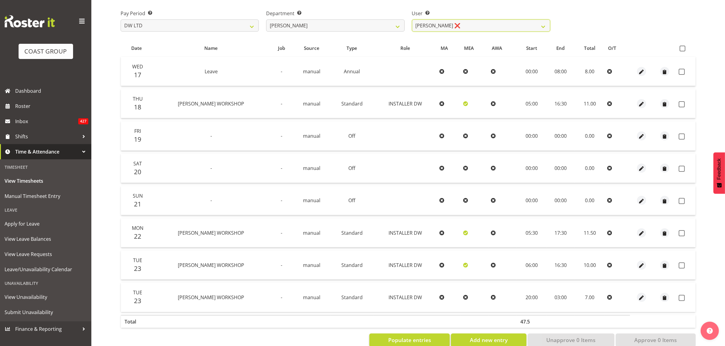
scroll to position [97, 0]
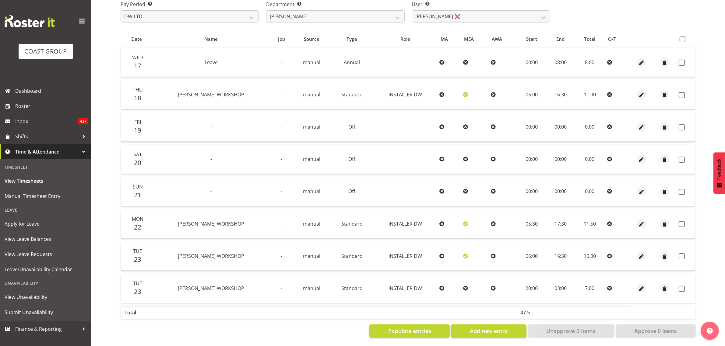
click at [678, 40] on th at bounding box center [685, 39] width 19 height 12
click at [681, 41] on span at bounding box center [682, 40] width 6 height 6
click at [681, 41] on input "checkbox" at bounding box center [681, 39] width 4 height 4
checkbox input "true"
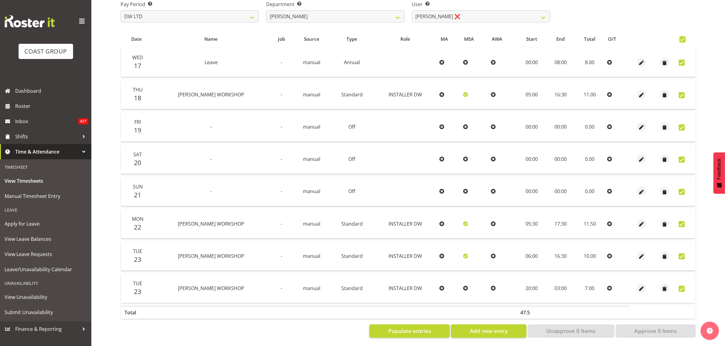
checkbox input "true"
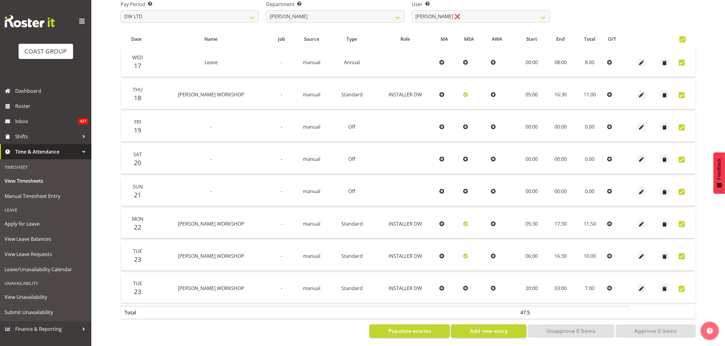
checkbox input "true"
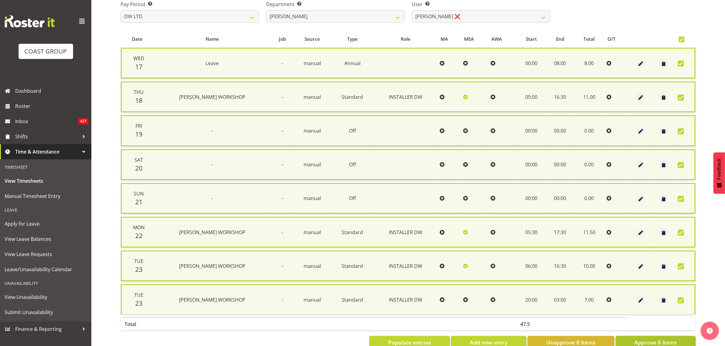
click at [635, 339] on span "Approve 8 Items" at bounding box center [655, 343] width 43 height 8
checkbox input "false"
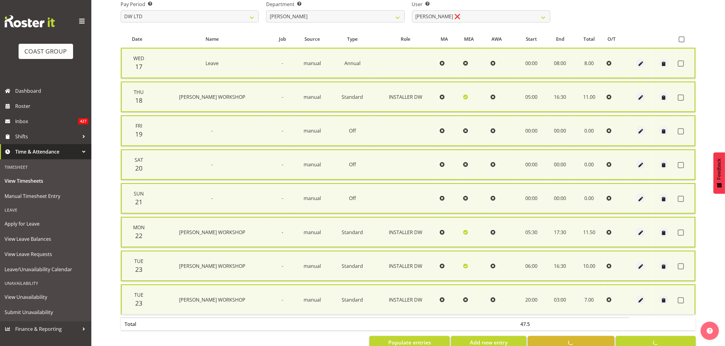
checkbox input "false"
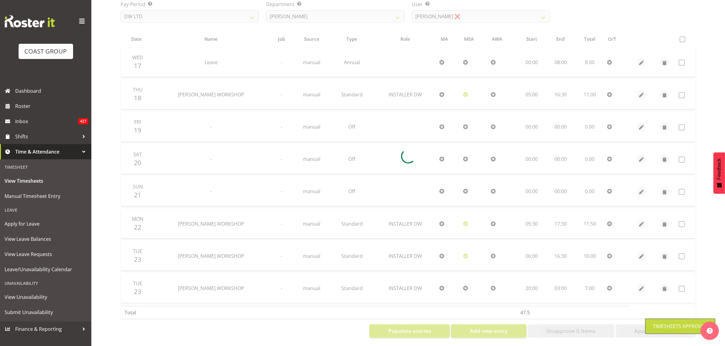
click at [440, 16] on div at bounding box center [408, 156] width 585 height 373
click at [446, 17] on div at bounding box center [408, 156] width 585 height 373
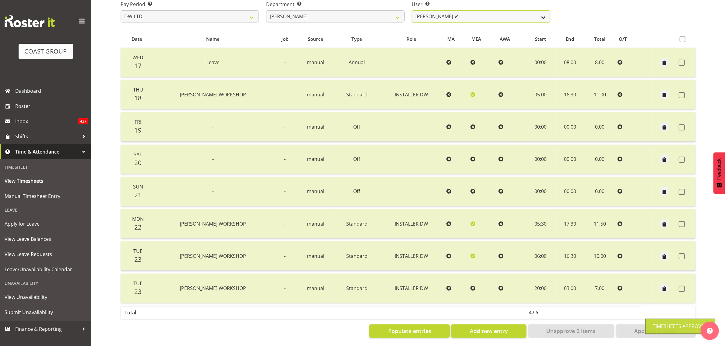
click at [447, 17] on select "Andrew McFadzean ✔ Boston Morgan-Horan ❌ Chanel Toleafoa ✔ Gene Burton ✔ Ian Si…" at bounding box center [481, 16] width 138 height 12
select select "1136"
click at [412, 10] on select "Andrew McFadzean ✔ Boston Morgan-Horan ❌ Chanel Toleafoa ✔ Gene Burton ✔ Ian Si…" at bounding box center [481, 16] width 138 height 12
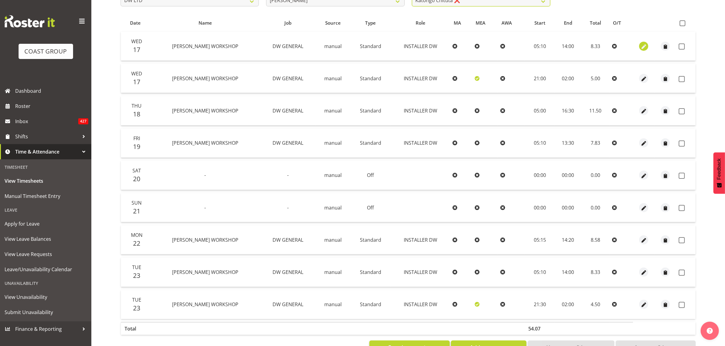
scroll to position [122, 0]
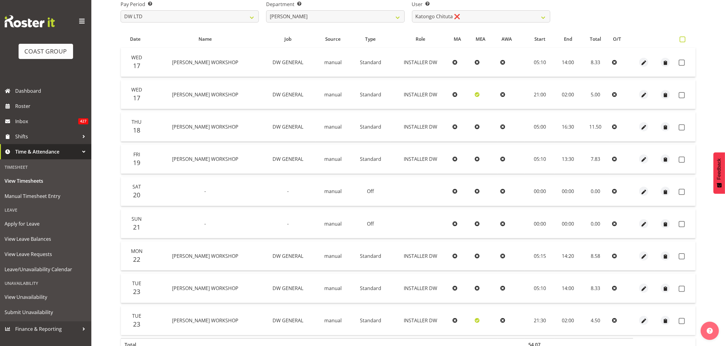
click at [682, 38] on span at bounding box center [682, 40] width 6 height 6
click at [682, 38] on input "checkbox" at bounding box center [681, 39] width 4 height 4
checkbox input "true"
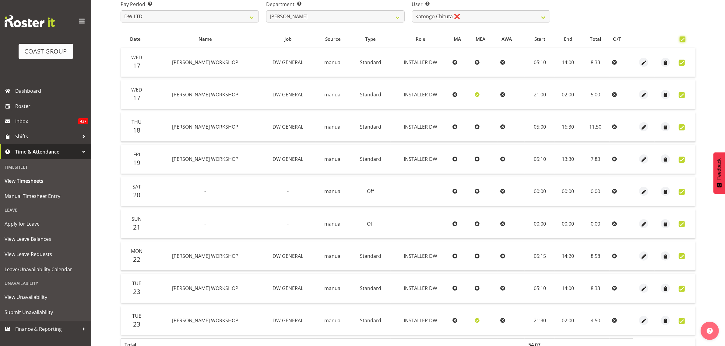
checkbox input "true"
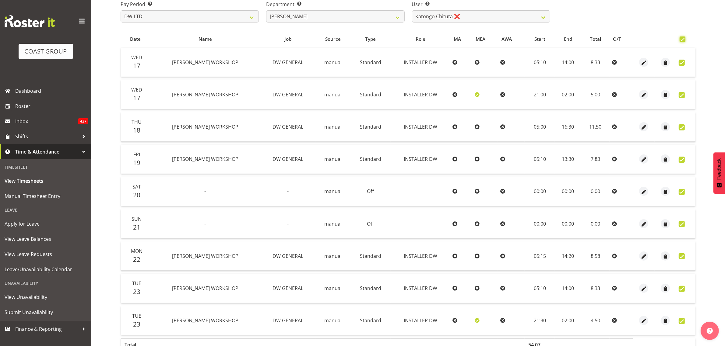
checkbox input "true"
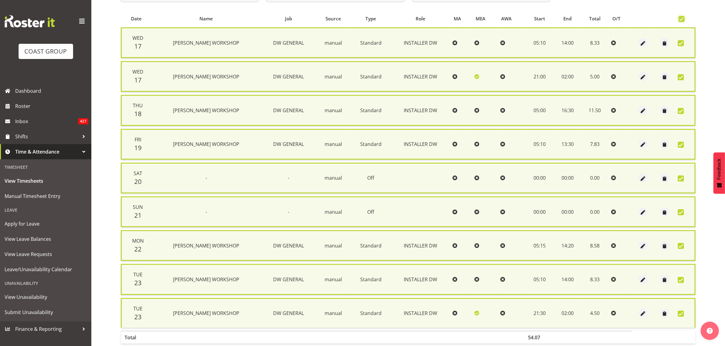
scroll to position [146, 0]
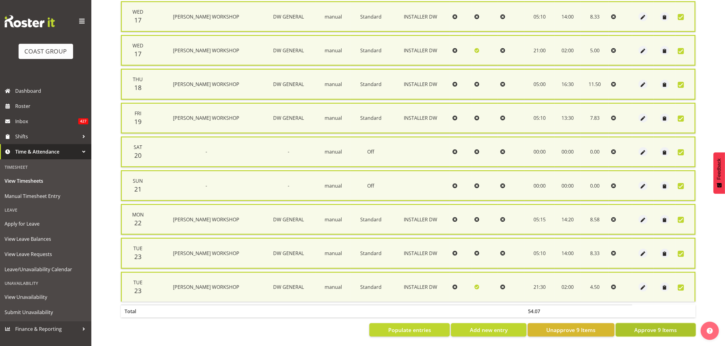
click at [650, 326] on span "Approve 9 Items" at bounding box center [655, 330] width 43 height 8
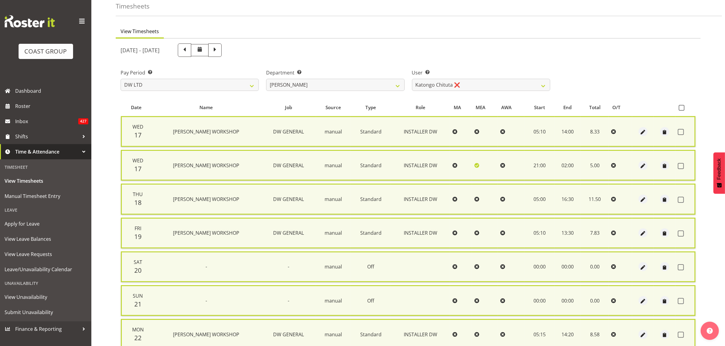
checkbox input "false"
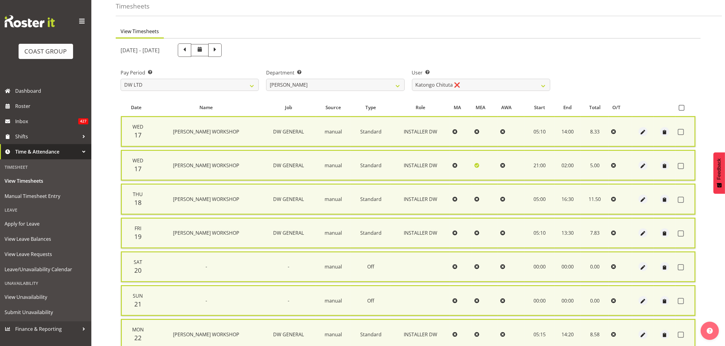
checkbox input "false"
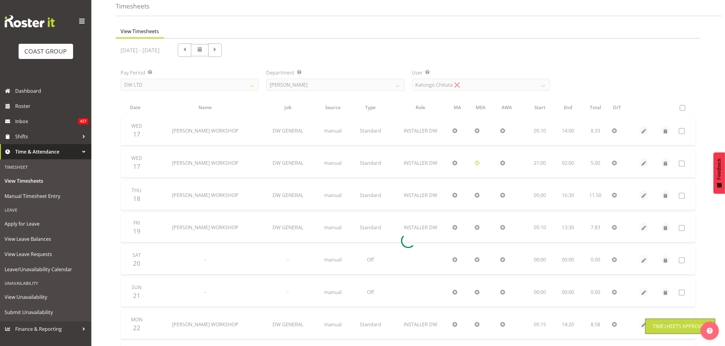
scroll to position [20, 0]
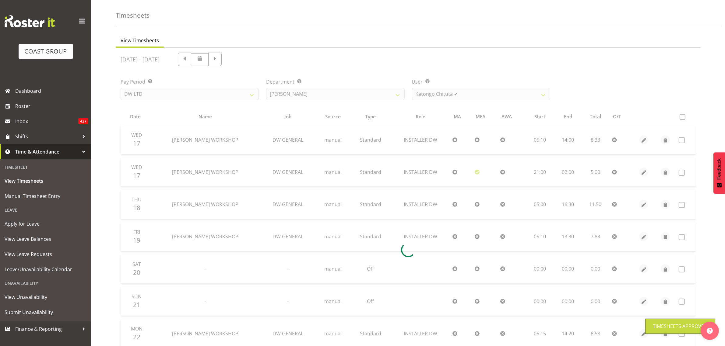
click at [458, 93] on div at bounding box center [408, 250] width 585 height 405
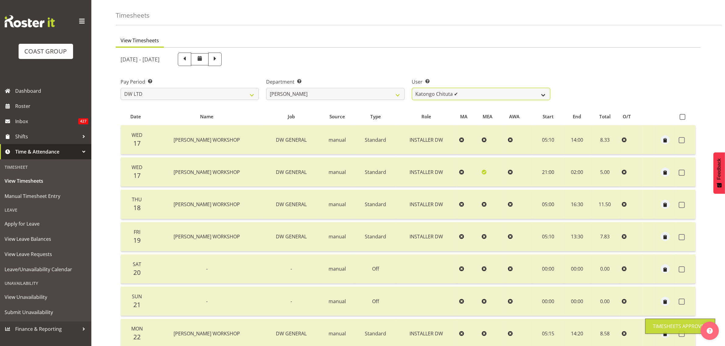
drag, startPoint x: 457, startPoint y: 95, endPoint x: 456, endPoint y: 100, distance: 4.3
click at [457, 95] on select "Andrew McFadzean ✔ Boston Morgan-Horan ❌ Chanel Toleafoa ✔ Gene Burton ✔ Ian Si…" at bounding box center [481, 94] width 138 height 12
select select "5758"
click at [412, 88] on select "Andrew McFadzean ✔ Boston Morgan-Horan ❌ Chanel Toleafoa ✔ Gene Burton ✔ Ian Si…" at bounding box center [481, 94] width 138 height 12
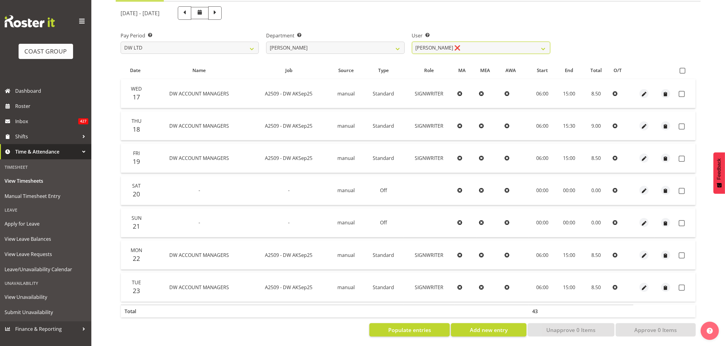
scroll to position [72, 0]
click at [680, 68] on span at bounding box center [682, 71] width 6 height 6
click at [680, 69] on input "checkbox" at bounding box center [681, 71] width 4 height 4
checkbox input "true"
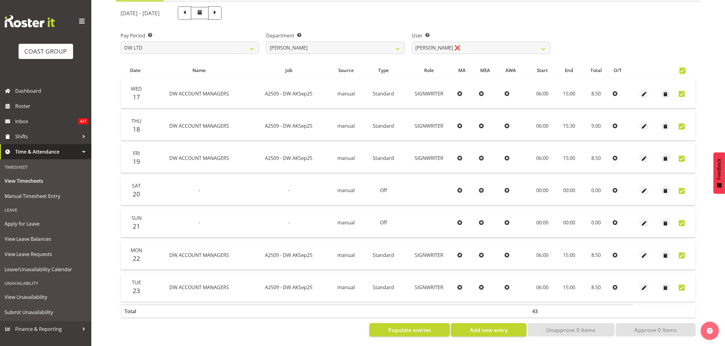
checkbox input "true"
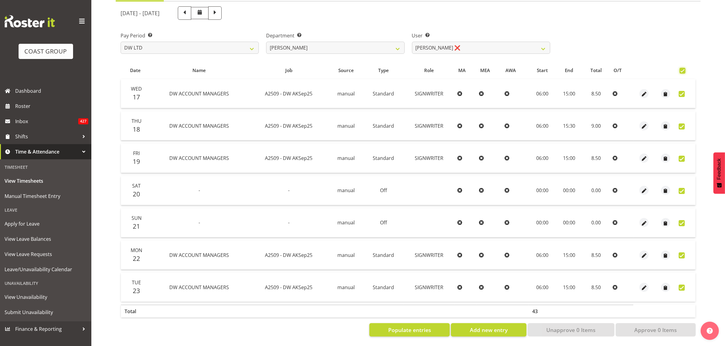
checkbox input "true"
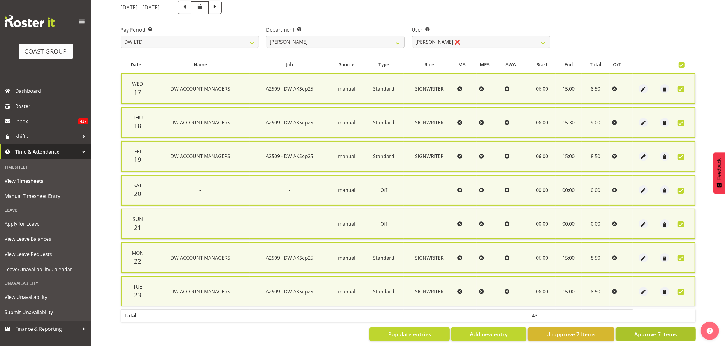
click at [654, 332] on span "Approve 7 Items" at bounding box center [655, 335] width 43 height 8
checkbox input "false"
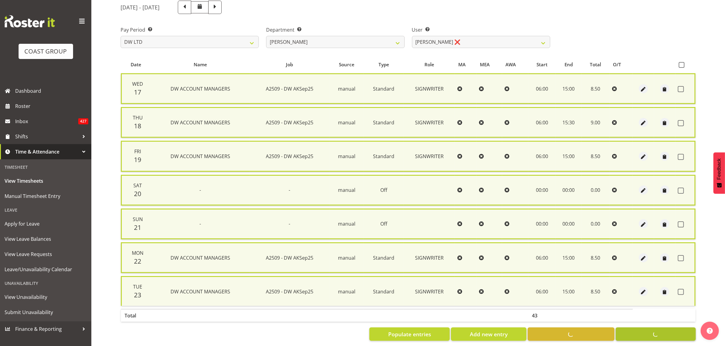
checkbox input "false"
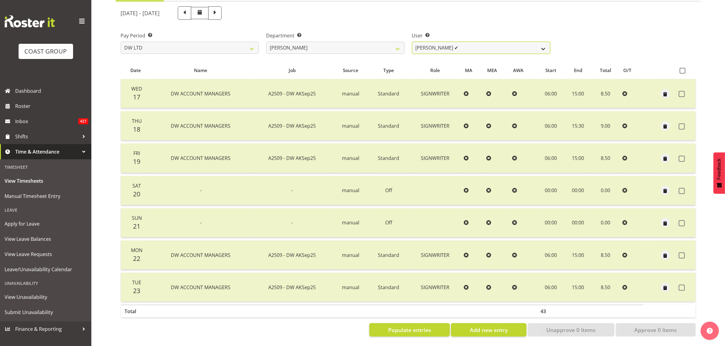
click at [454, 43] on select "Andrew McFadzean ✔ Boston Morgan-Horan ❌ Chanel Toleafoa ✔ Gene Burton ✔ Ian Si…" at bounding box center [481, 48] width 138 height 12
select select "1154"
click at [412, 42] on select "Andrew McFadzean ✔ Boston Morgan-Horan ❌ Chanel Toleafoa ✔ Gene Burton ✔ Ian Si…" at bounding box center [481, 48] width 138 height 12
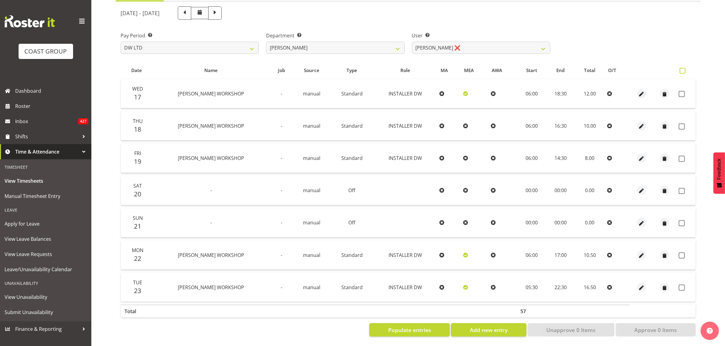
click at [684, 68] on span at bounding box center [682, 71] width 6 height 6
click at [683, 69] on input "checkbox" at bounding box center [681, 71] width 4 height 4
checkbox input "true"
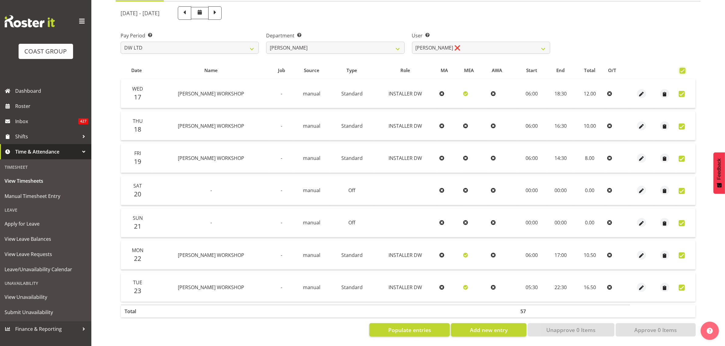
checkbox input "true"
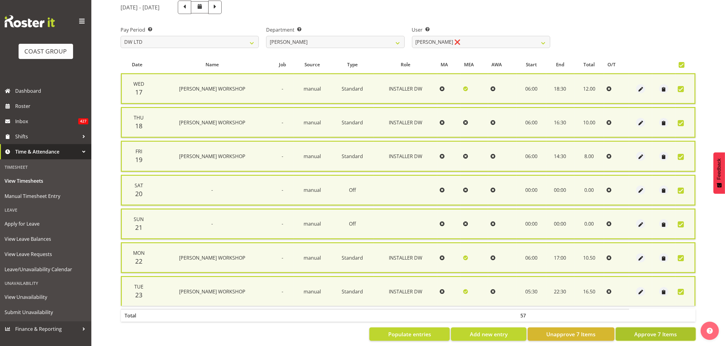
click at [635, 335] on span "Approve 7 Items" at bounding box center [655, 335] width 43 height 8
checkbox input "false"
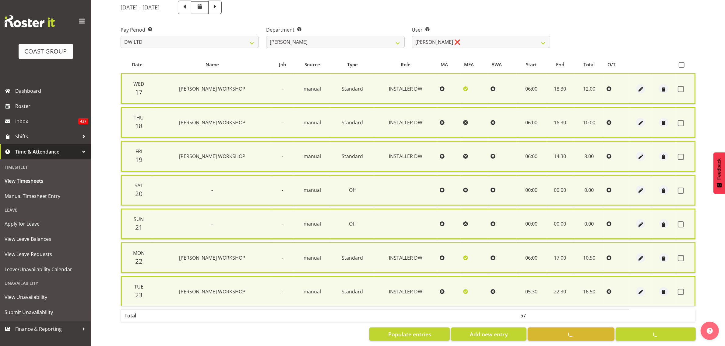
checkbox input "false"
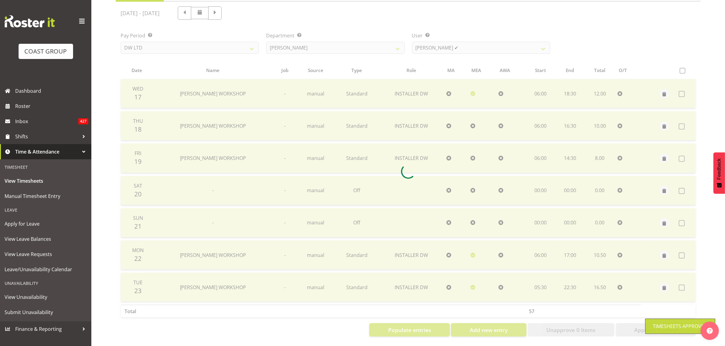
click at [430, 40] on div at bounding box center [408, 172] width 585 height 340
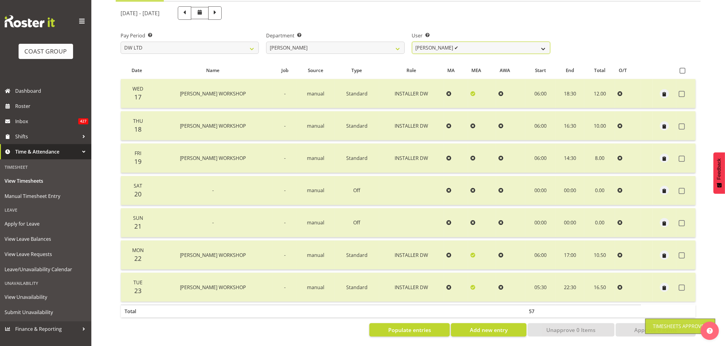
click at [434, 43] on select "Andrew McFadzean ✔ Boston Morgan-Horan ❌ Chanel Toleafoa ✔ Gene Burton ✔ Ian Si…" at bounding box center [481, 48] width 138 height 12
select select "9871"
click at [412, 42] on select "Andrew McFadzean ✔ Boston Morgan-Horan ❌ Chanel Toleafoa ✔ Gene Burton ✔ Ian Si…" at bounding box center [481, 48] width 138 height 12
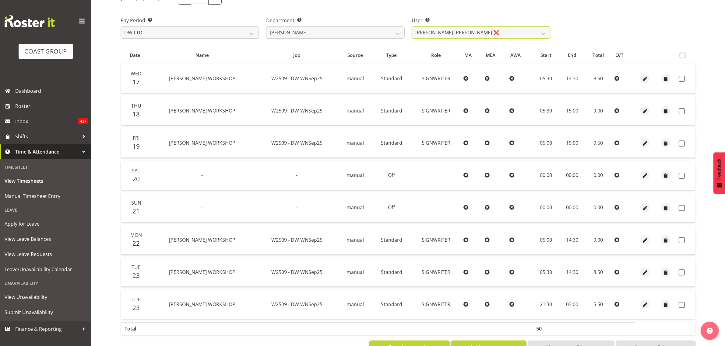
scroll to position [97, 0]
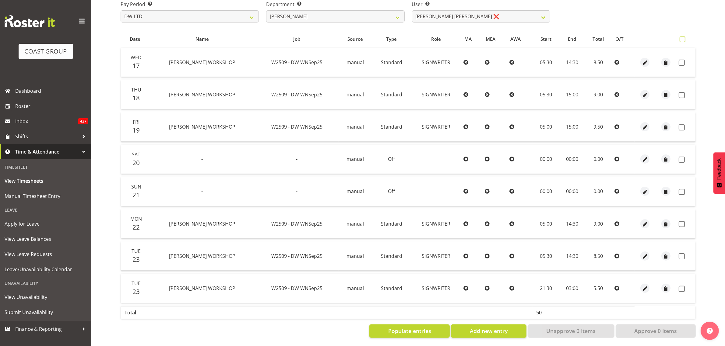
click at [682, 41] on span at bounding box center [682, 40] width 6 height 6
click at [682, 41] on input "checkbox" at bounding box center [681, 39] width 4 height 4
checkbox input "true"
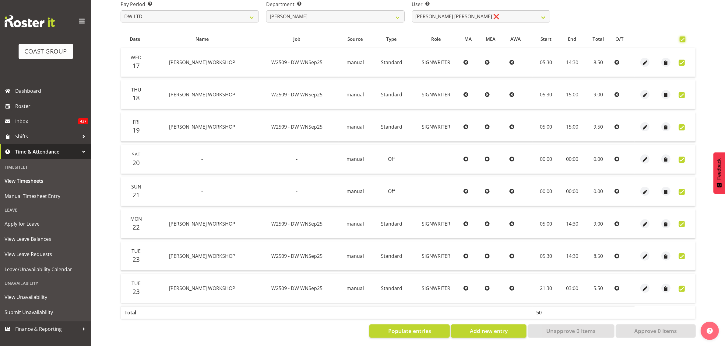
checkbox input "true"
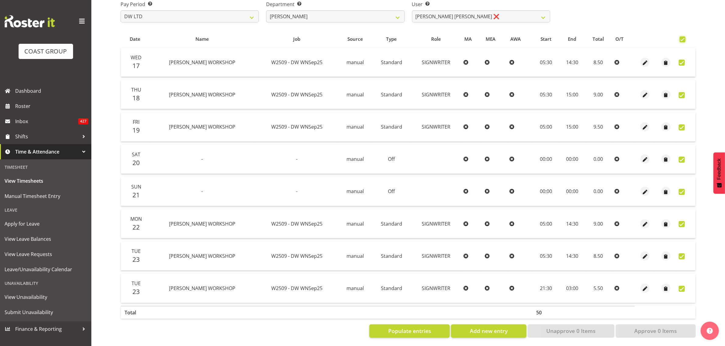
checkbox input "true"
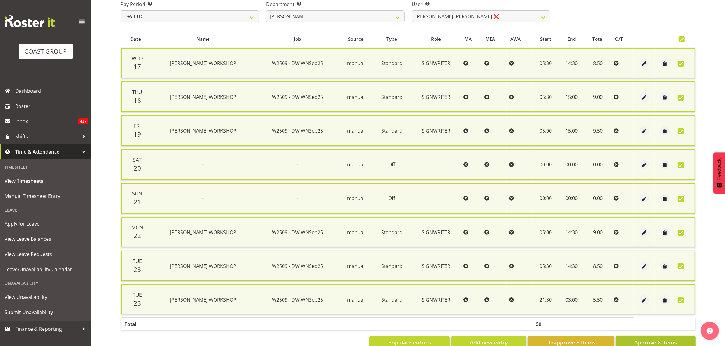
click at [630, 339] on button "Approve 8 Items" at bounding box center [656, 342] width 80 height 13
checkbox input "false"
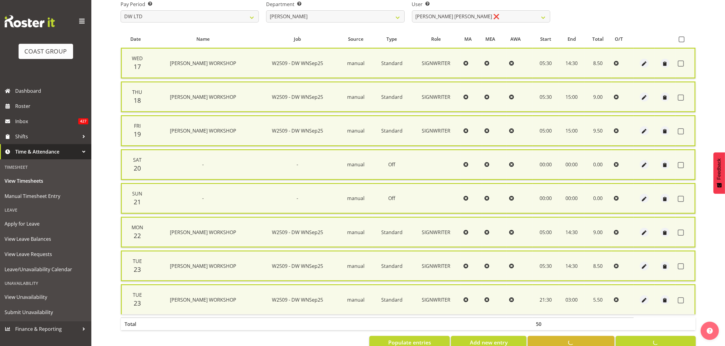
checkbox input "false"
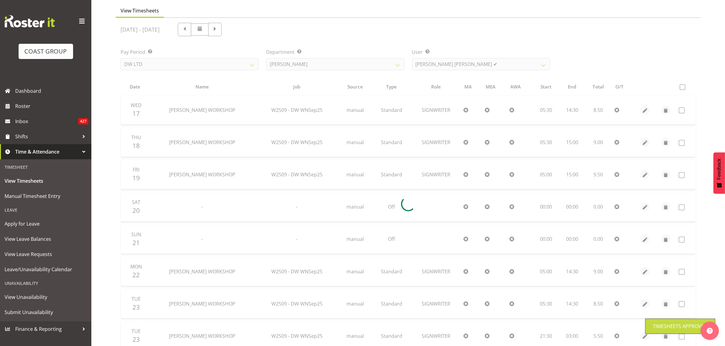
scroll to position [46, 0]
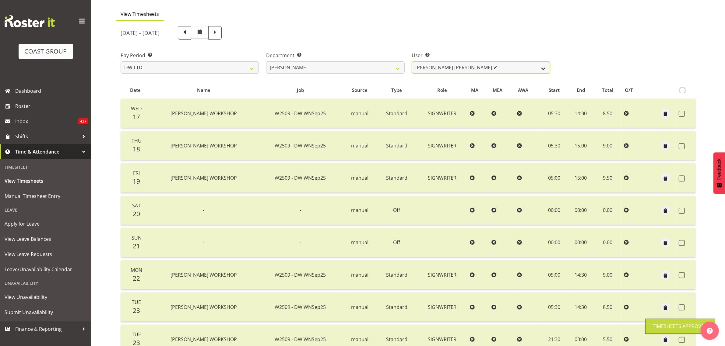
click at [471, 68] on select "Andrew McFadzean ✔ Boston Morgan-Horan ❌ Chanel Toleafoa ✔ Gene Burton ✔ Ian Si…" at bounding box center [481, 67] width 138 height 12
select select "1158"
click at [412, 61] on select "Andrew McFadzean ✔ Boston Morgan-Horan ❌ Chanel Toleafoa ✔ Gene Burton ✔ Ian Si…" at bounding box center [481, 67] width 138 height 12
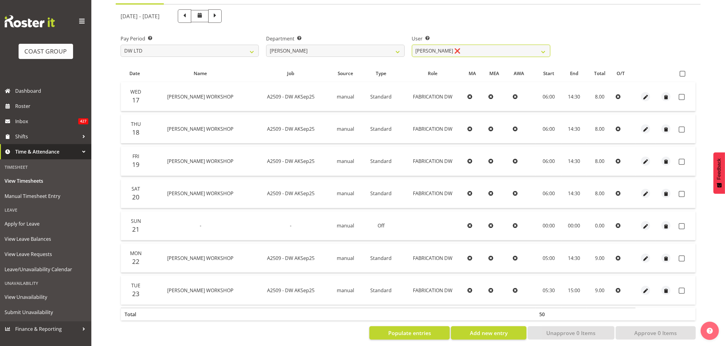
scroll to position [72, 0]
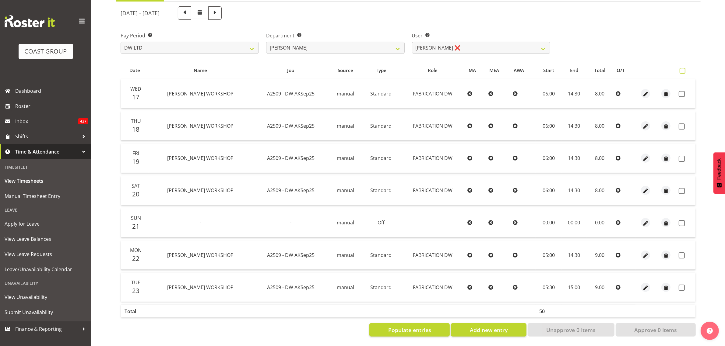
click at [684, 68] on span at bounding box center [682, 71] width 6 height 6
click at [683, 69] on input "checkbox" at bounding box center [681, 71] width 4 height 4
checkbox input "true"
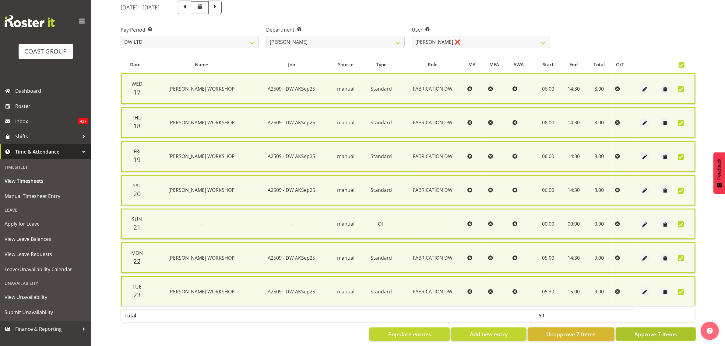
click at [632, 330] on button "Approve 7 Items" at bounding box center [656, 334] width 80 height 13
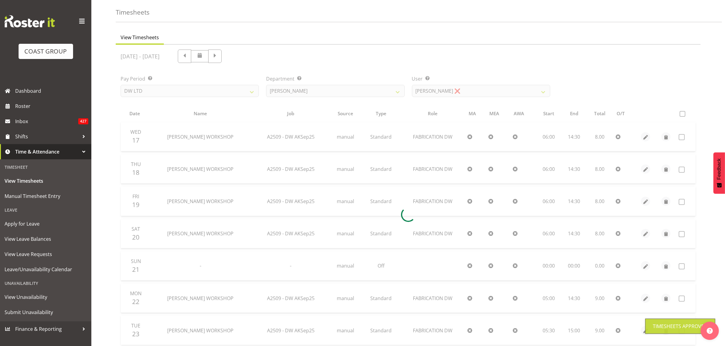
scroll to position [21, 0]
click at [470, 90] on div at bounding box center [408, 216] width 585 height 340
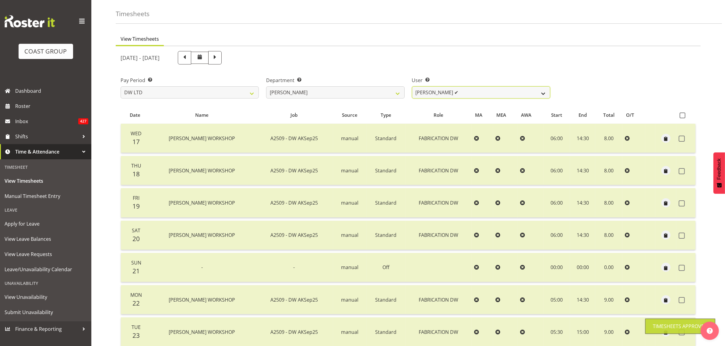
click at [469, 95] on select "[PERSON_NAME] ✔ Boston [PERSON_NAME] ❌ [PERSON_NAME] ✔ [PERSON_NAME] ✔ [PERSON_…" at bounding box center [481, 92] width 138 height 12
click at [412, 86] on select "[PERSON_NAME] ✔ Boston [PERSON_NAME] ❌ [PERSON_NAME] ✔ [PERSON_NAME] ✔ [PERSON_…" at bounding box center [481, 92] width 138 height 12
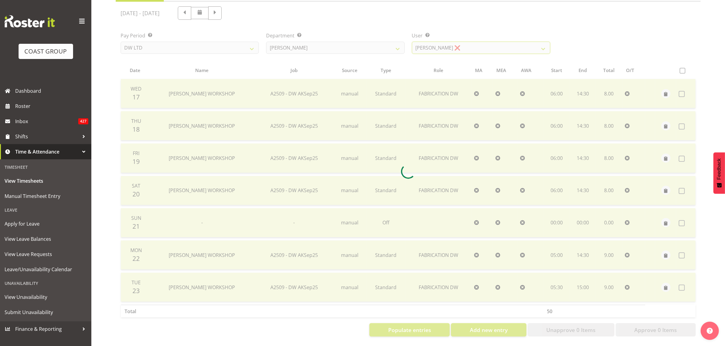
scroll to position [72, 0]
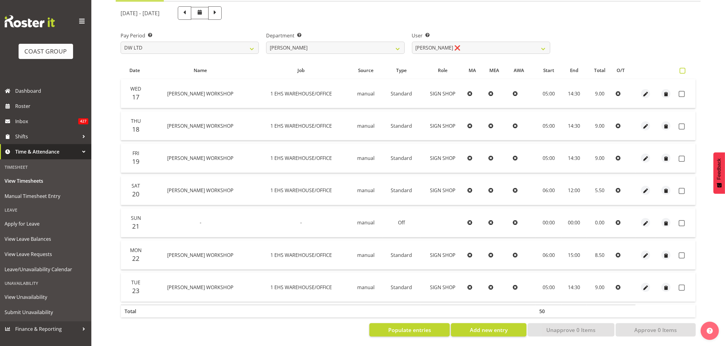
click at [684, 68] on span at bounding box center [682, 71] width 6 height 6
click at [683, 69] on input "checkbox" at bounding box center [681, 71] width 4 height 4
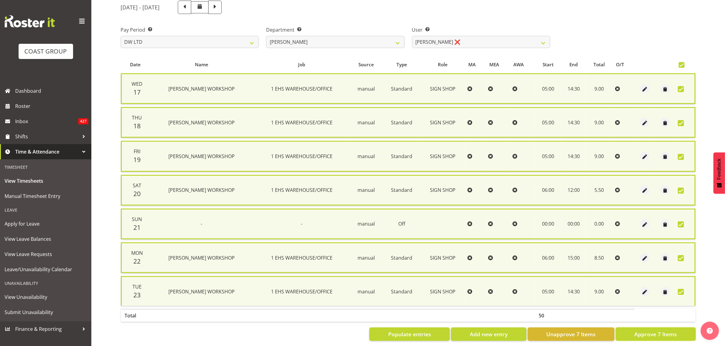
click at [630, 331] on button "Approve 7 Items" at bounding box center [656, 334] width 80 height 13
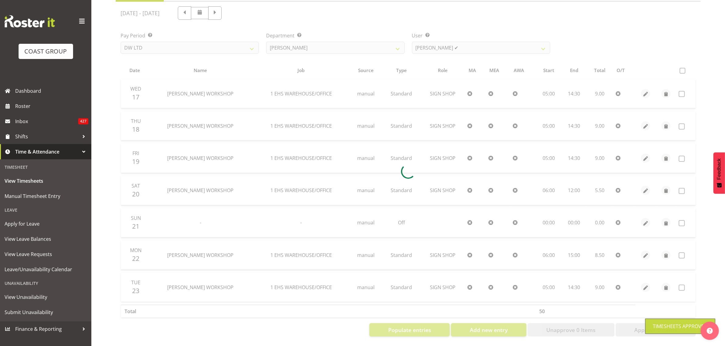
click at [482, 43] on div "[DATE] - [DATE] Pay Period Select which pay period you would like to view. SLP …" at bounding box center [408, 170] width 575 height 334
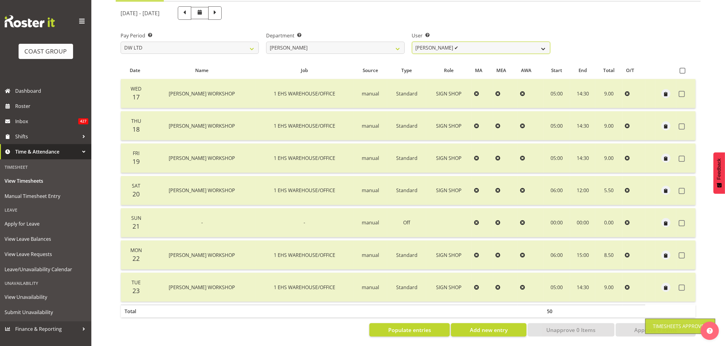
click at [482, 44] on select "[PERSON_NAME] ✔ Boston [PERSON_NAME] ❌ [PERSON_NAME] ✔ [PERSON_NAME] ✔ [PERSON_…" at bounding box center [481, 48] width 138 height 12
click at [412, 42] on select "[PERSON_NAME] ✔ Boston [PERSON_NAME] ❌ [PERSON_NAME] ✔ [PERSON_NAME] ✔ [PERSON_…" at bounding box center [481, 48] width 138 height 12
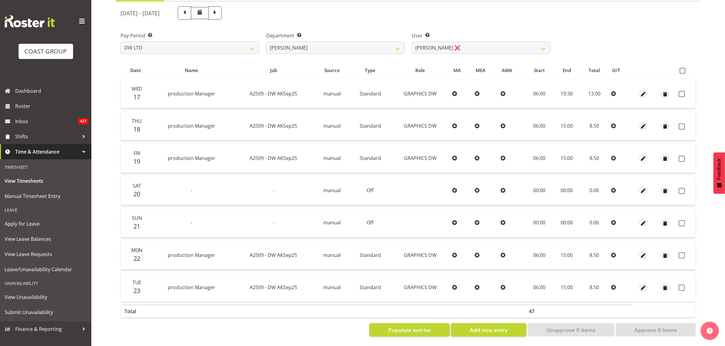
drag, startPoint x: 683, startPoint y: 65, endPoint x: 669, endPoint y: 142, distance: 79.1
click at [682, 68] on span at bounding box center [682, 71] width 6 height 6
click at [682, 69] on input "checkbox" at bounding box center [681, 71] width 4 height 4
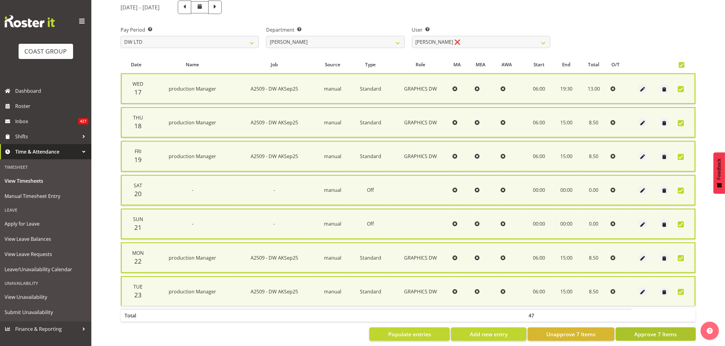
click at [659, 331] on span "Approve 7 Items" at bounding box center [655, 335] width 43 height 8
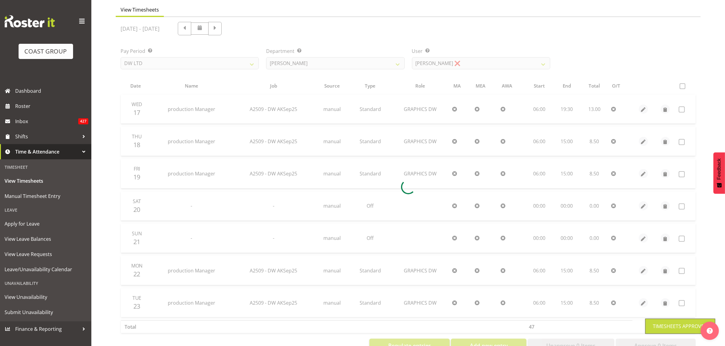
scroll to position [21, 0]
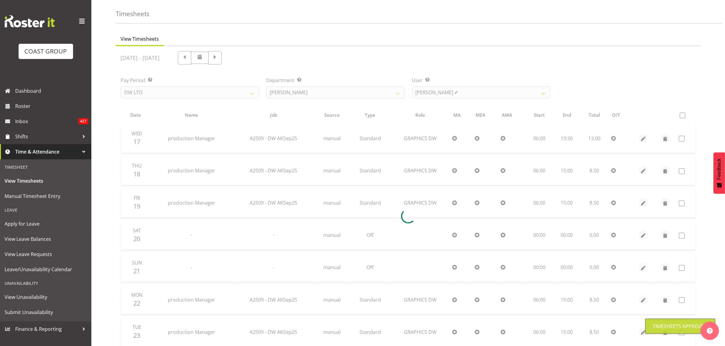
click at [359, 92] on div at bounding box center [408, 216] width 585 height 340
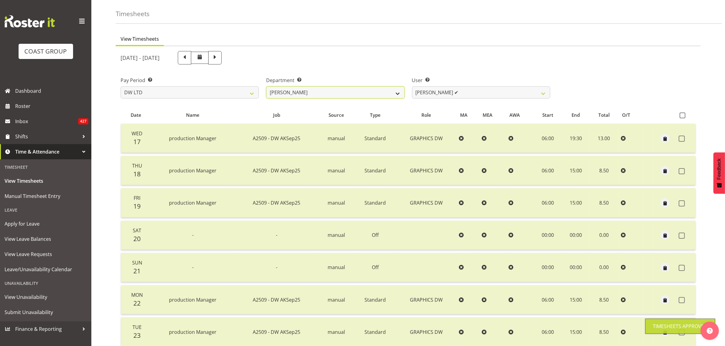
drag, startPoint x: 361, startPoint y: 91, endPoint x: 355, endPoint y: 96, distance: 8.2
click at [361, 91] on select "[PERSON_NAME] [PERSON_NAME] DESIGN [PERSON_NAME] PRODUCTION" at bounding box center [335, 92] width 138 height 12
click at [266, 86] on select "[PERSON_NAME] [PERSON_NAME] DESIGN [PERSON_NAME] PRODUCTION" at bounding box center [335, 92] width 138 height 12
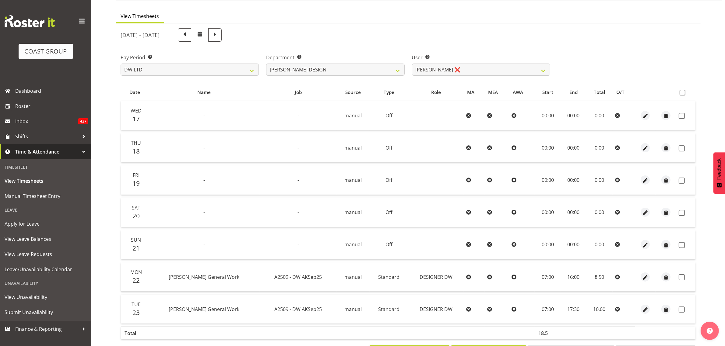
scroll to position [72, 0]
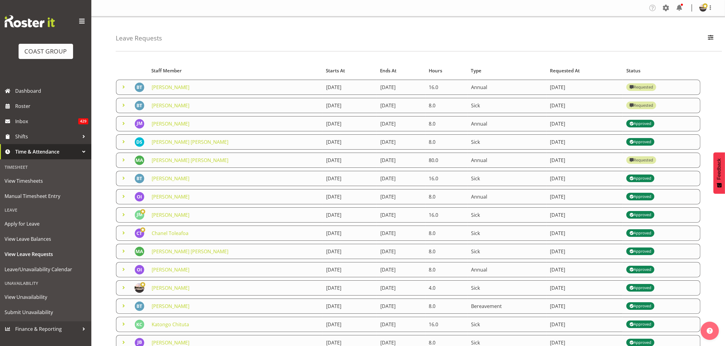
click at [122, 107] on span at bounding box center [123, 105] width 7 height 7
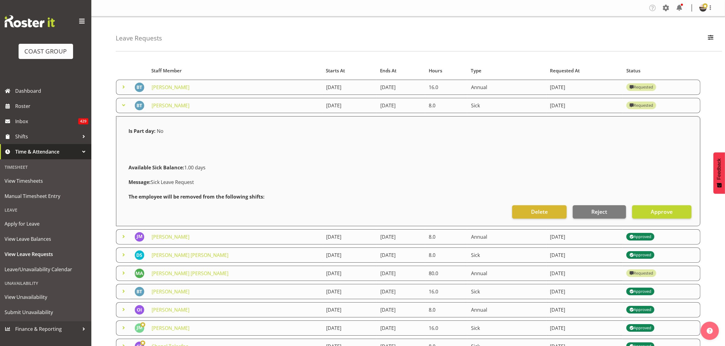
click at [116, 170] on table "Staff Member Starts At Ends At Hours Type Requested At Status [PERSON_NAME] [DA…" at bounding box center [408, 264] width 585 height 405
click at [644, 213] on button "Approve" at bounding box center [661, 211] width 59 height 13
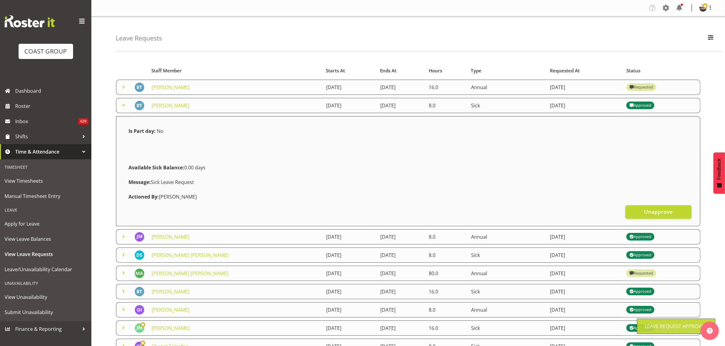
click at [124, 89] on span at bounding box center [123, 86] width 7 height 7
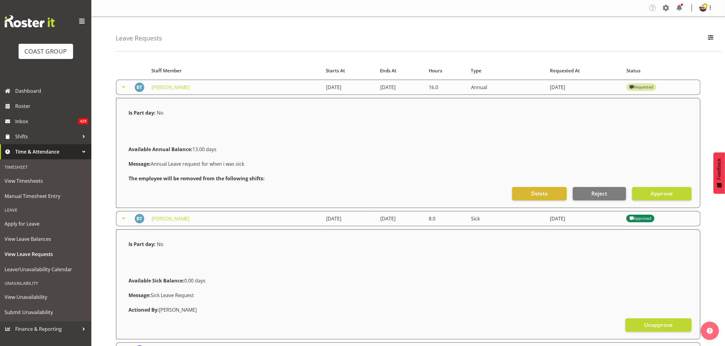
drag, startPoint x: 151, startPoint y: 166, endPoint x: 262, endPoint y: 164, distance: 111.4
click at [262, 164] on div "Message: Annual Leave request for when i was sick" at bounding box center [408, 164] width 567 height 15
click at [266, 159] on div "Message: Annual Leave request for when i was sick" at bounding box center [408, 164] width 567 height 15
drag, startPoint x: 151, startPoint y: 165, endPoint x: 279, endPoint y: 162, distance: 128.2
click at [281, 163] on div "Message: Annual Leave request for when i was sick" at bounding box center [408, 164] width 567 height 15
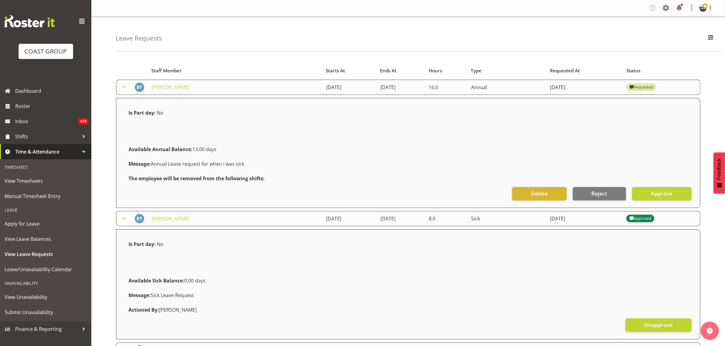
click at [268, 158] on div "Message: Annual Leave request for when i was sick" at bounding box center [408, 164] width 567 height 15
click at [659, 194] on span "Approve" at bounding box center [662, 194] width 22 height 8
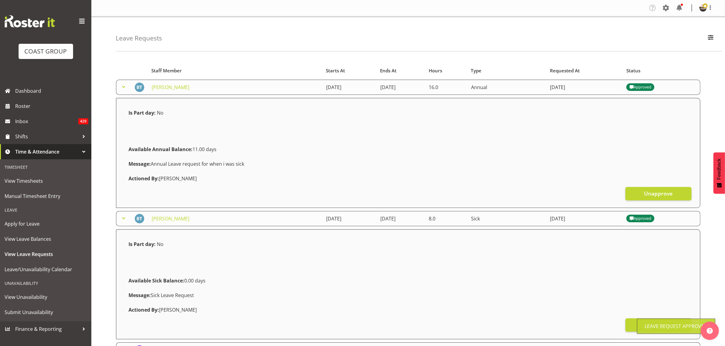
click at [123, 89] on span at bounding box center [123, 86] width 7 height 7
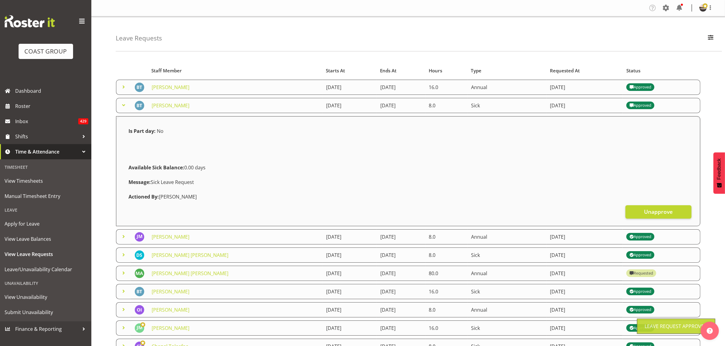
click at [122, 107] on span at bounding box center [123, 105] width 7 height 7
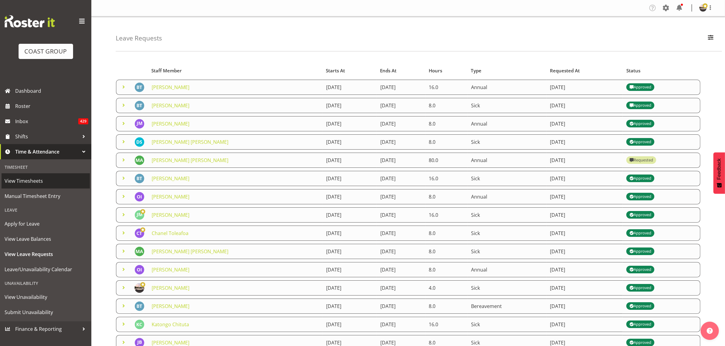
click at [38, 180] on span "View Timesheets" at bounding box center [46, 181] width 82 height 9
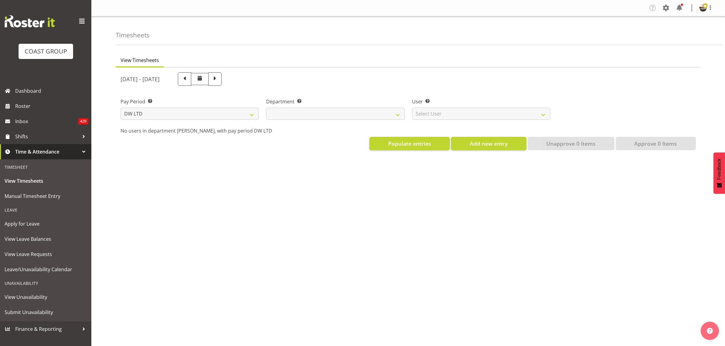
select select "8"
select select
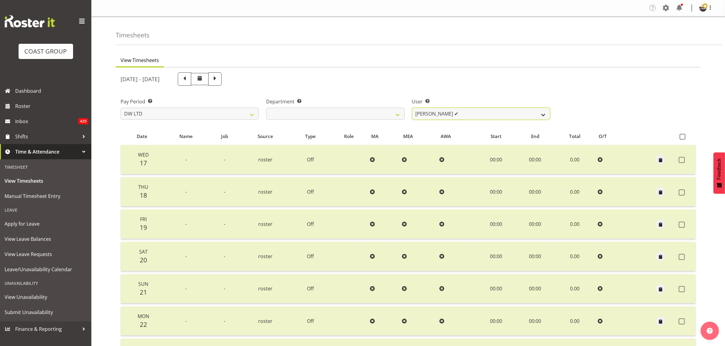
click at [425, 112] on select "[PERSON_NAME] ✔ Boston [PERSON_NAME] ❌ [PERSON_NAME] ✔ [PERSON_NAME] ✔ [PERSON_…" at bounding box center [481, 114] width 138 height 12
click at [431, 116] on select "[PERSON_NAME] ✔ Boston [PERSON_NAME] ❌ [PERSON_NAME] ✔ [PERSON_NAME] ✔ [PERSON_…" at bounding box center [481, 114] width 138 height 12
click at [374, 114] on select "[PERSON_NAME] [PERSON_NAME] DESIGN [PERSON_NAME] PRODUCTION" at bounding box center [335, 114] width 138 height 12
drag, startPoint x: 433, startPoint y: 107, endPoint x: 436, endPoint y: 109, distance: 3.8
click at [433, 107] on div "User Select user. Note: This is filtered down by the previous two drop-down ite…" at bounding box center [481, 109] width 138 height 22
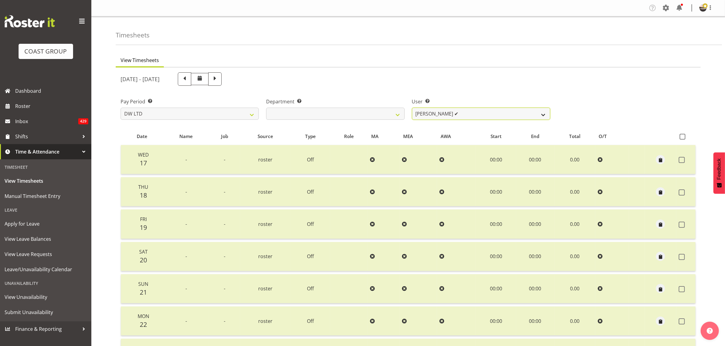
click at [436, 109] on select "[PERSON_NAME] ✔ Boston [PERSON_NAME] ❌ [PERSON_NAME] ✔ [PERSON_NAME] ✔ [PERSON_…" at bounding box center [481, 114] width 138 height 12
select select "1157"
click at [412, 108] on select "[PERSON_NAME] ✔ Boston [PERSON_NAME] ❌ [PERSON_NAME] ✔ [PERSON_NAME] ✔ [PERSON_…" at bounding box center [481, 114] width 138 height 12
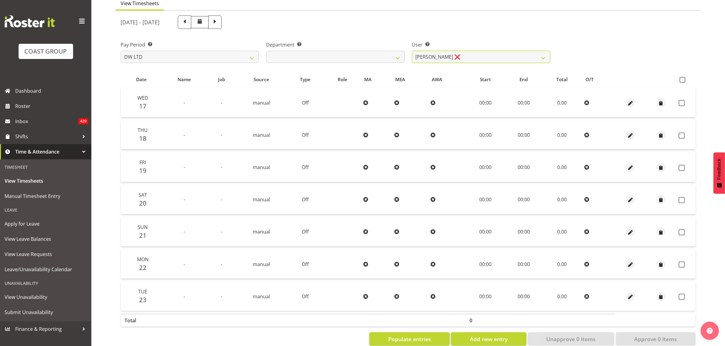
scroll to position [72, 0]
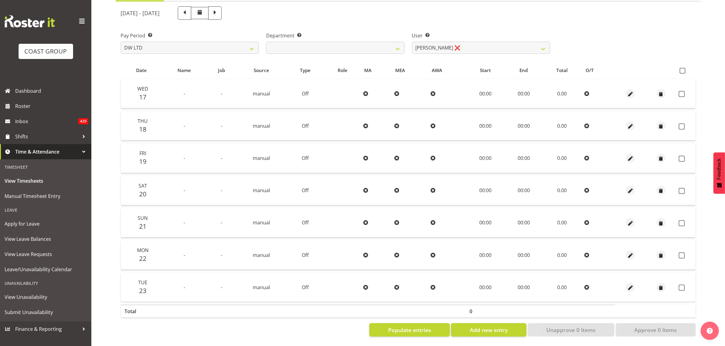
click at [345, 49] on div "Department Select which department you would like to view. [PERSON_NAME] [PERSO…" at bounding box center [335, 40] width 146 height 34
drag, startPoint x: 349, startPoint y: 43, endPoint x: 347, endPoint y: 47, distance: 4.1
click at [349, 43] on select "[PERSON_NAME] [PERSON_NAME] DESIGN [PERSON_NAME] PRODUCTION" at bounding box center [335, 48] width 138 height 12
select select "146"
click at [266, 42] on select "[PERSON_NAME] [PERSON_NAME] DESIGN [PERSON_NAME] PRODUCTION" at bounding box center [335, 48] width 138 height 12
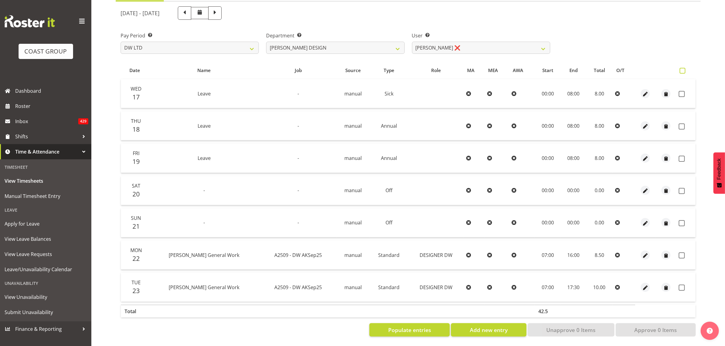
click at [683, 68] on span at bounding box center [682, 71] width 6 height 6
click at [683, 69] on input "checkbox" at bounding box center [681, 71] width 4 height 4
checkbox input "true"
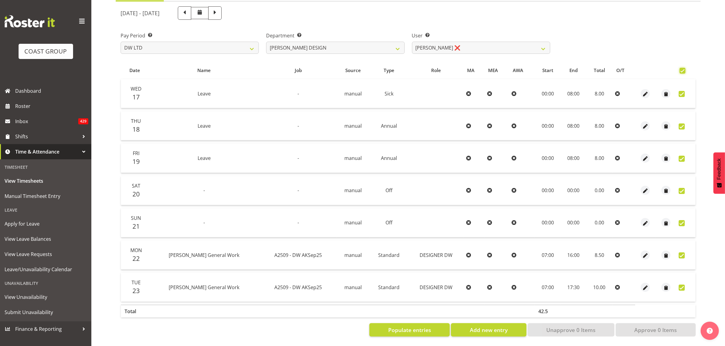
checkbox input "true"
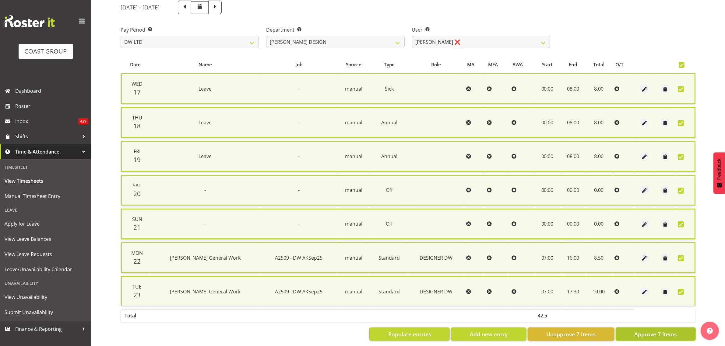
click at [644, 328] on button "Approve 7 Items" at bounding box center [656, 334] width 80 height 13
checkbox input "false"
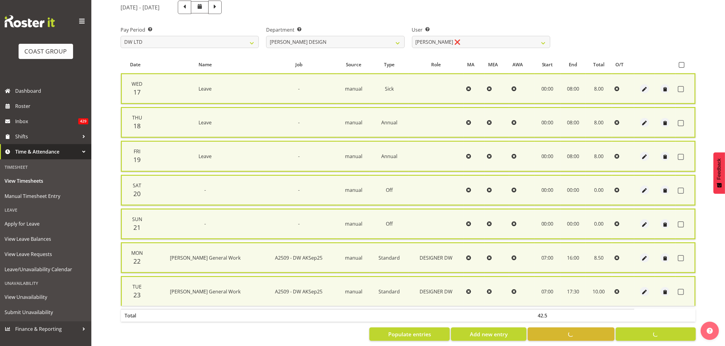
checkbox input "false"
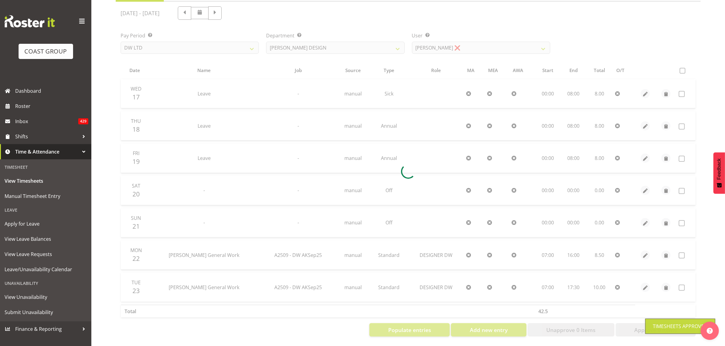
click at [453, 42] on div at bounding box center [408, 172] width 585 height 340
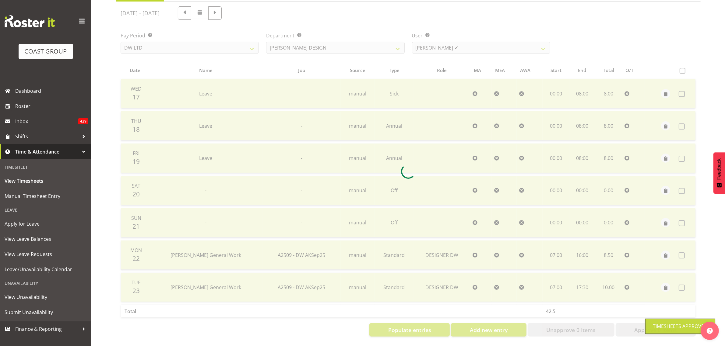
click at [454, 43] on div at bounding box center [408, 172] width 585 height 340
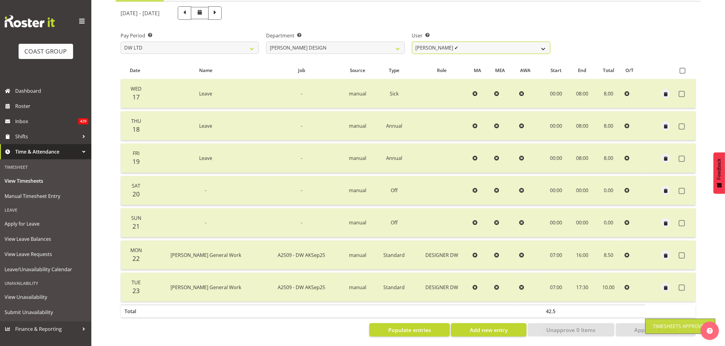
drag, startPoint x: 451, startPoint y: 40, endPoint x: 450, endPoint y: 46, distance: 5.7
click at [451, 42] on select "[PERSON_NAME] ✔ [PERSON_NAME] [PERSON_NAME] ❌" at bounding box center [481, 48] width 138 height 12
select select "9901"
click at [412, 42] on select "[PERSON_NAME] ✔ [PERSON_NAME] [PERSON_NAME] ❌" at bounding box center [481, 48] width 138 height 12
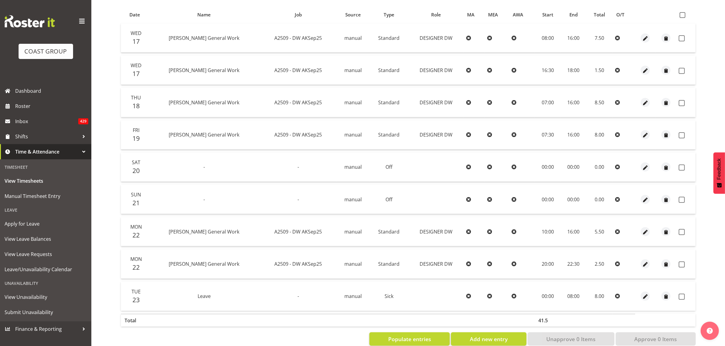
scroll to position [122, 0]
click at [685, 12] on label at bounding box center [683, 15] width 9 height 6
click at [683, 12] on input "checkbox" at bounding box center [681, 14] width 4 height 4
checkbox input "true"
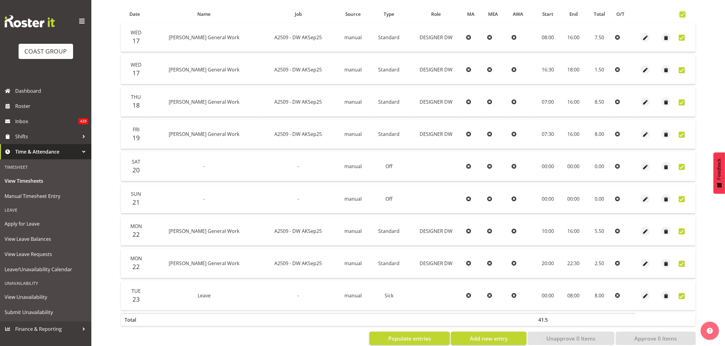
checkbox input "true"
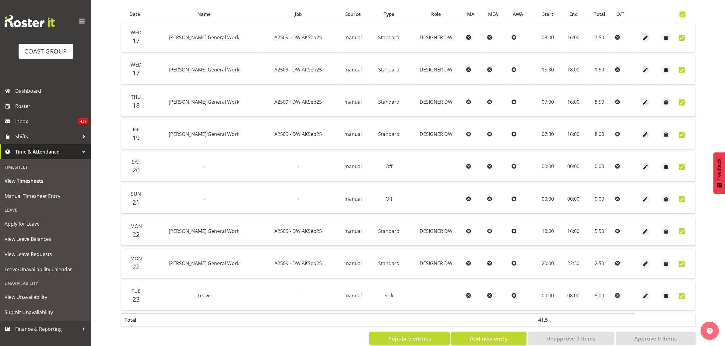
checkbox input "true"
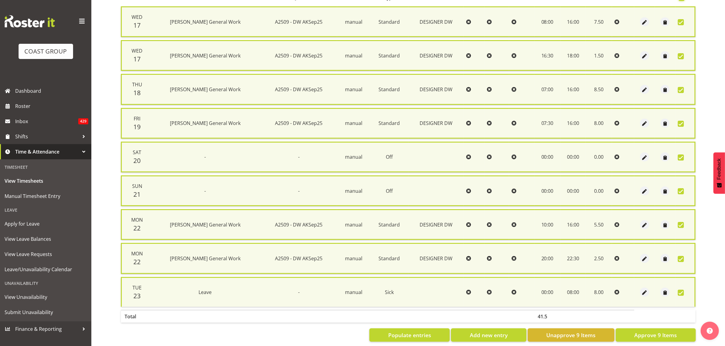
scroll to position [146, 0]
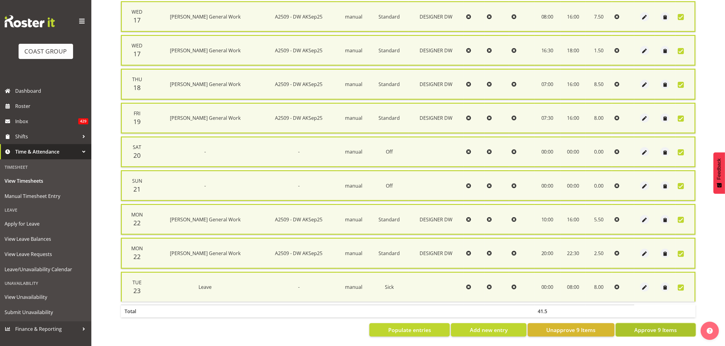
click at [656, 326] on span "Approve 9 Items" at bounding box center [655, 330] width 43 height 8
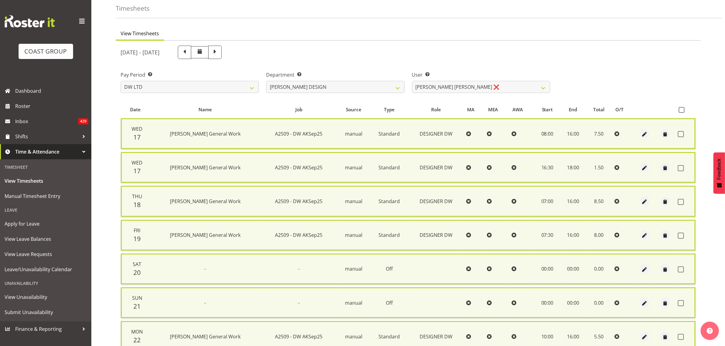
checkbox input "false"
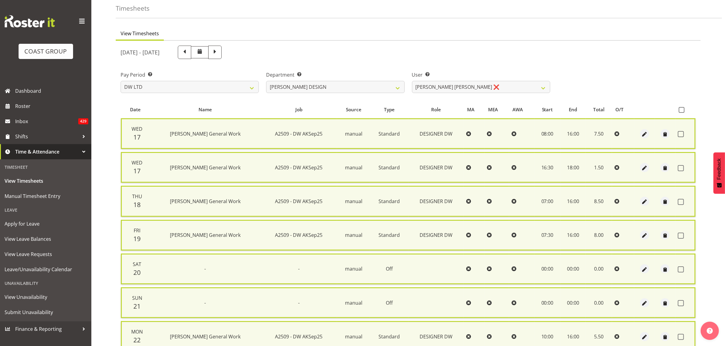
checkbox input "false"
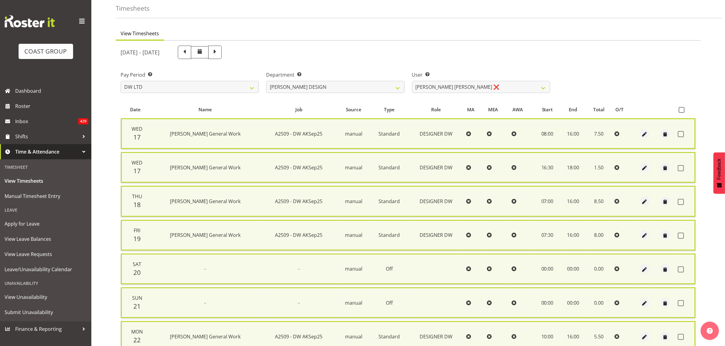
scroll to position [20, 0]
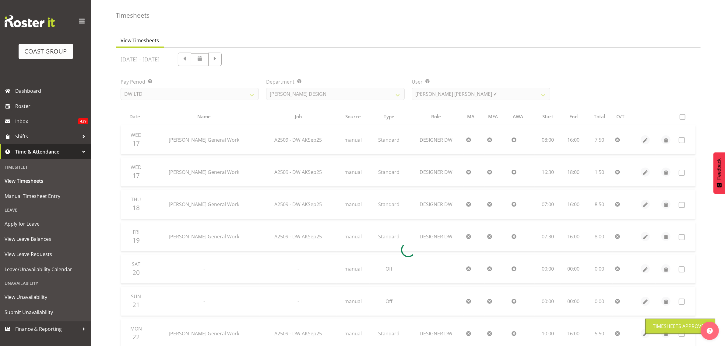
click at [444, 96] on div at bounding box center [408, 250] width 585 height 405
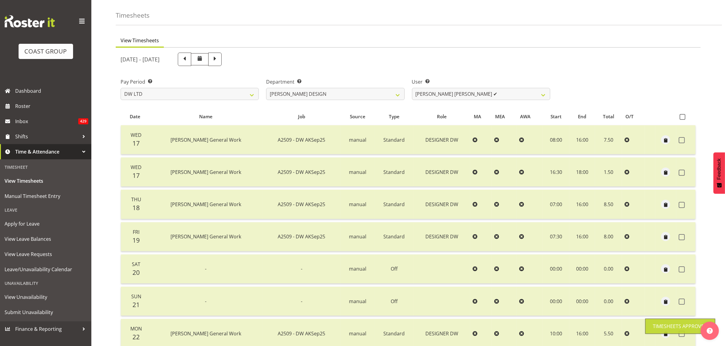
click at [454, 93] on div "[DATE] - [DATE] Pay Period Select which pay period you would like to view. SLP …" at bounding box center [408, 248] width 575 height 399
click at [460, 93] on select "[PERSON_NAME] ✔ [PERSON_NAME] [PERSON_NAME] ✔" at bounding box center [481, 94] width 138 height 12
click at [405, 91] on div "Department Select which department you would like to view. [PERSON_NAME] [PERSO…" at bounding box center [335, 87] width 146 height 34
drag, startPoint x: 393, startPoint y: 96, endPoint x: 387, endPoint y: 100, distance: 6.8
click at [393, 96] on select "[PERSON_NAME] [PERSON_NAME] DESIGN [PERSON_NAME] PRODUCTION" at bounding box center [335, 94] width 138 height 12
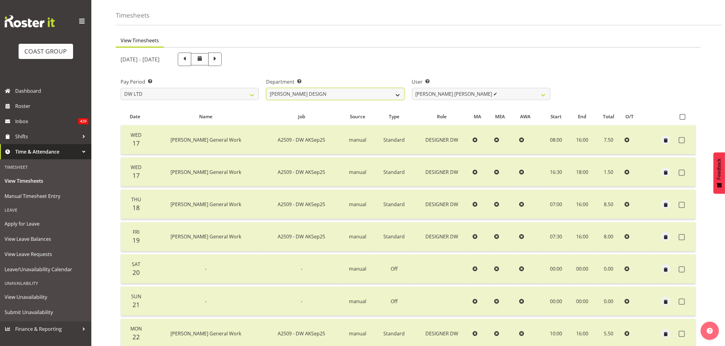
select select "112"
click at [266, 88] on select "[PERSON_NAME] [PERSON_NAME] DESIGN [PERSON_NAME] PRODUCTION" at bounding box center [335, 94] width 138 height 12
select select "1175"
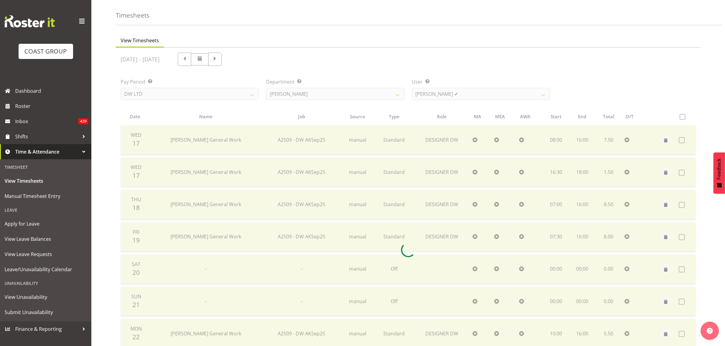
drag, startPoint x: 401, startPoint y: 87, endPoint x: 389, endPoint y: 96, distance: 15.0
click at [396, 89] on div at bounding box center [408, 250] width 585 height 405
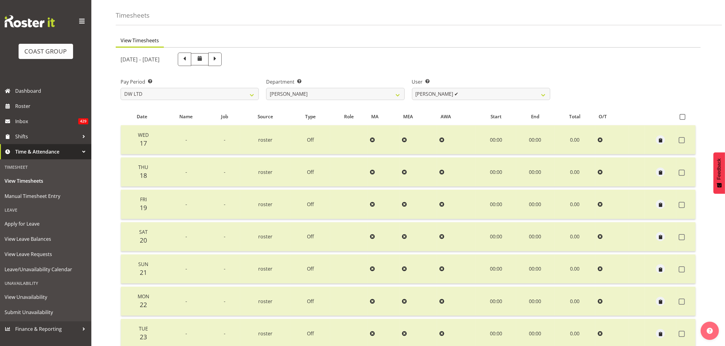
click at [387, 98] on div "[DATE] - [DATE] Pay Period Select which pay period you would like to view. SLP …" at bounding box center [408, 216] width 575 height 334
click at [389, 97] on select "[PERSON_NAME] [PERSON_NAME] DESIGN [PERSON_NAME] PRODUCTION" at bounding box center [335, 94] width 138 height 12
select select "144"
click at [266, 88] on select "[PERSON_NAME] [PERSON_NAME] DESIGN [PERSON_NAME] PRODUCTION" at bounding box center [335, 94] width 138 height 12
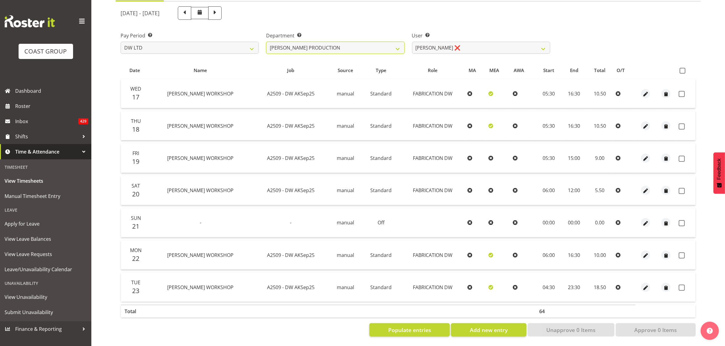
scroll to position [70, 0]
click at [518, 42] on select "[PERSON_NAME] ❌" at bounding box center [481, 48] width 138 height 12
click at [682, 68] on span at bounding box center [682, 71] width 6 height 6
click at [682, 69] on input "checkbox" at bounding box center [681, 71] width 4 height 4
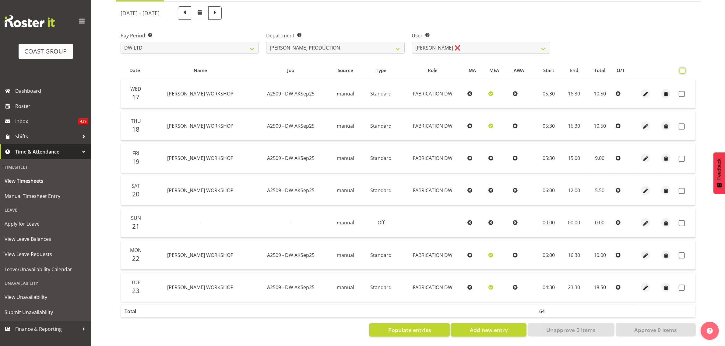
checkbox input "true"
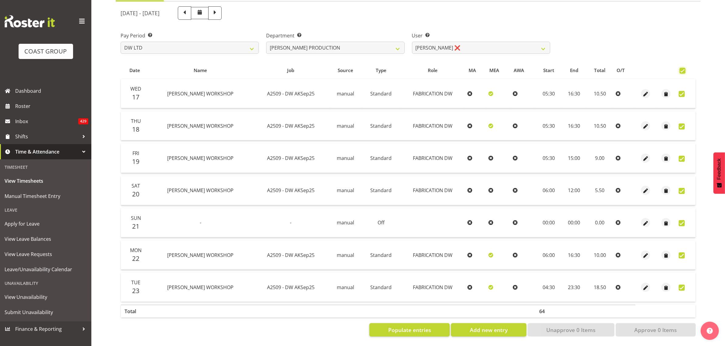
checkbox input "true"
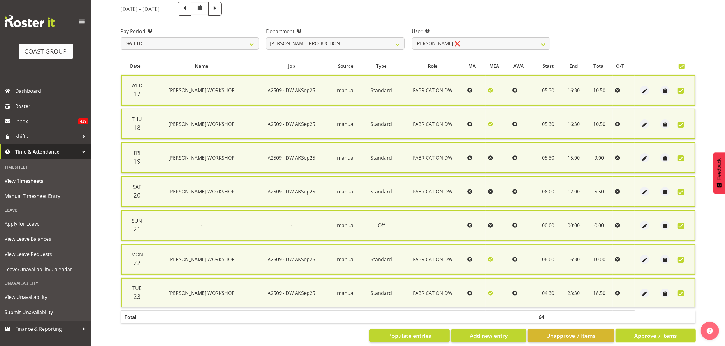
click at [643, 329] on button "Approve 7 Items" at bounding box center [656, 335] width 80 height 13
checkbox input "false"
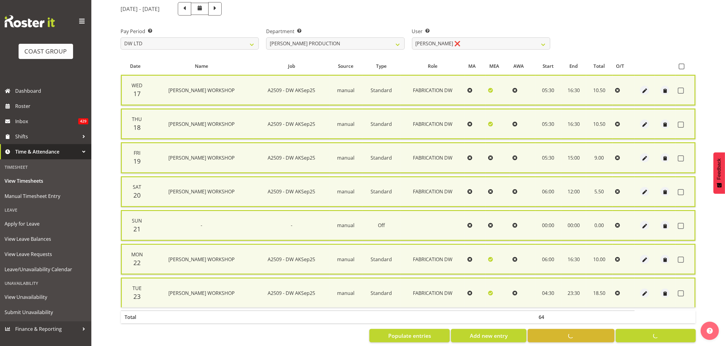
checkbox input "false"
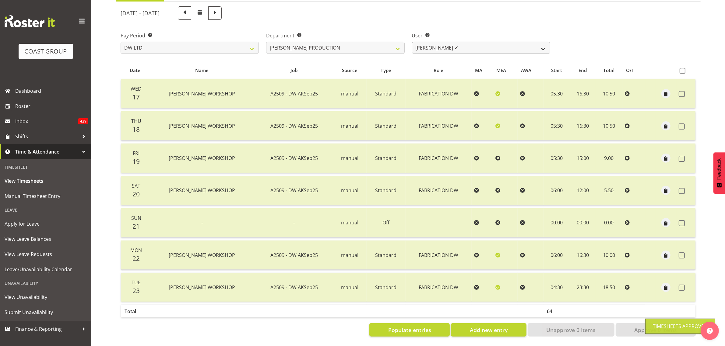
click at [480, 50] on div "User Select user. Note: This is filtered down by the previous two drop-down ite…" at bounding box center [481, 40] width 146 height 34
click at [483, 43] on select "Peter Lee ✔" at bounding box center [481, 48] width 138 height 12
click at [49, 92] on span "Dashboard" at bounding box center [51, 90] width 73 height 9
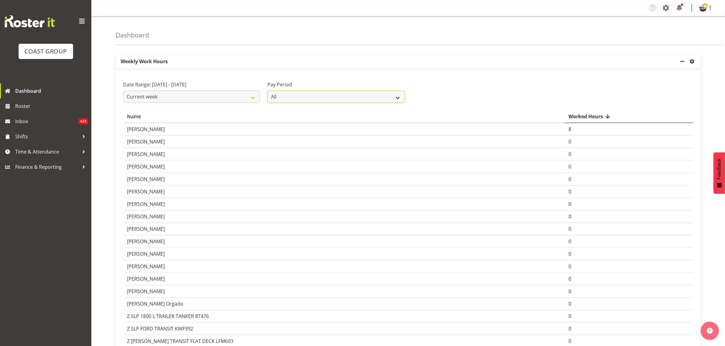
click at [331, 95] on select "All SLP LTD EHS LTD DW LTD VEHICLES Carlton Events [PERSON_NAME] 120 Limited We…" at bounding box center [335, 97] width 137 height 12
drag, startPoint x: 331, startPoint y: 98, endPoint x: 227, endPoint y: 103, distance: 103.9
click at [331, 98] on select "All SLP LTD EHS LTD DW LTD VEHICLES Carlton Events Hamilton 120 Limited Welling…" at bounding box center [335, 97] width 137 height 12
click at [186, 95] on select "Current week Last week Current Month Last Month Last 30 days" at bounding box center [191, 97] width 137 height 12
select select "last_week"
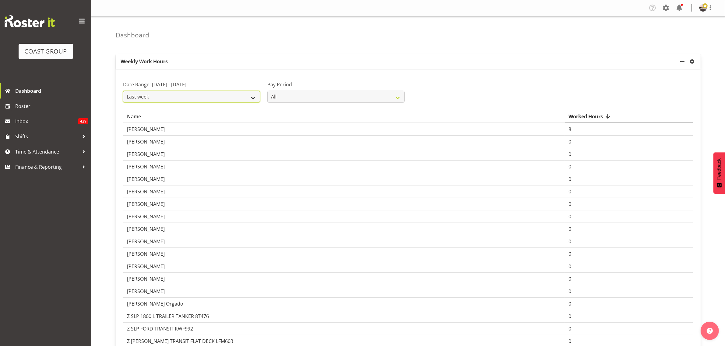
click at [123, 91] on select "Current week Last week Current Month Last Month Last 30 days" at bounding box center [191, 97] width 137 height 12
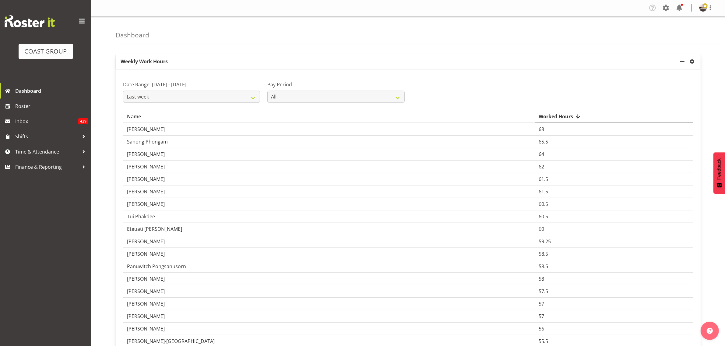
drag, startPoint x: 111, startPoint y: 210, endPoint x: 104, endPoint y: 85, distance: 125.9
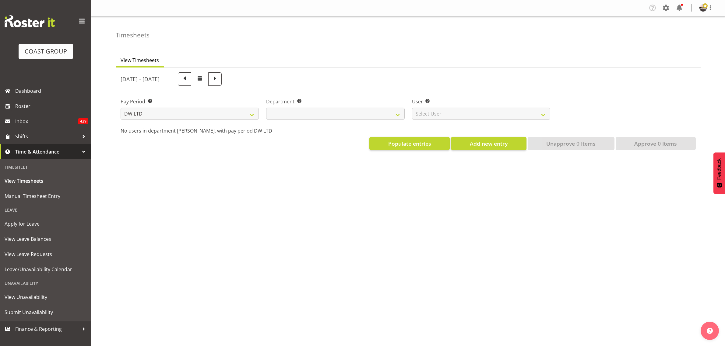
select select "8"
select select
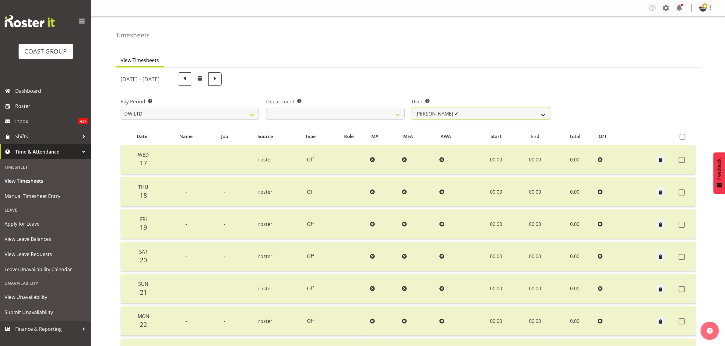
click at [472, 113] on select "[PERSON_NAME] ✔ Boston [PERSON_NAME] ❌ [PERSON_NAME] ✔ [PERSON_NAME] ✔ [PERSON_…" at bounding box center [481, 114] width 138 height 12
click at [412, 108] on select "[PERSON_NAME] ✔ Boston [PERSON_NAME] ❌ [PERSON_NAME] ✔ [PERSON_NAME] ✔ [PERSON_…" at bounding box center [481, 114] width 138 height 12
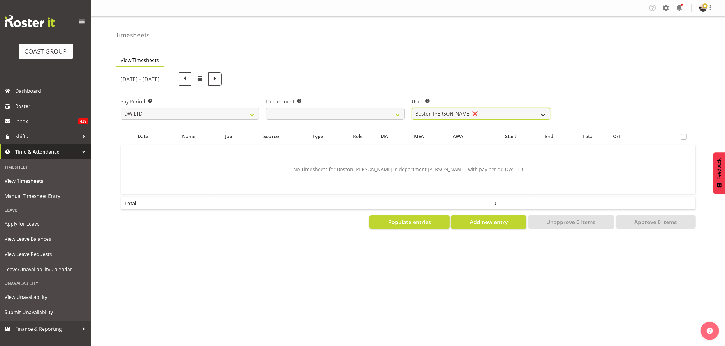
drag, startPoint x: 477, startPoint y: 111, endPoint x: 474, endPoint y: 119, distance: 8.1
click at [477, 111] on select "[PERSON_NAME] ✔ Boston [PERSON_NAME] ❌ [PERSON_NAME] ✔ [PERSON_NAME] ✔ [PERSON_…" at bounding box center [481, 114] width 138 height 12
select select "1157"
click at [412, 108] on select "[PERSON_NAME] ✔ Boston [PERSON_NAME] ❌ [PERSON_NAME] ✔ [PERSON_NAME] ✔ [PERSON_…" at bounding box center [481, 114] width 138 height 12
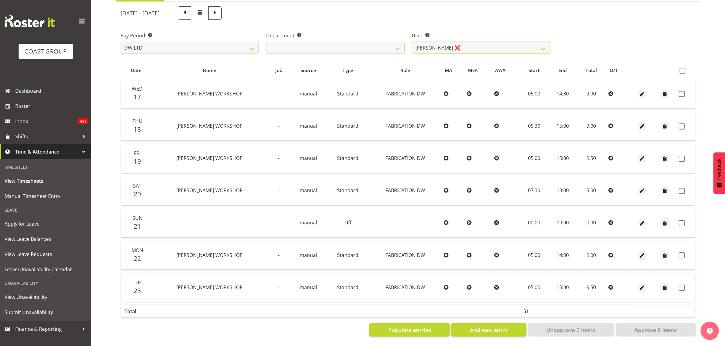
scroll to position [72, 0]
click at [684, 68] on span at bounding box center [682, 71] width 6 height 6
click at [683, 69] on input "checkbox" at bounding box center [681, 71] width 4 height 4
checkbox input "true"
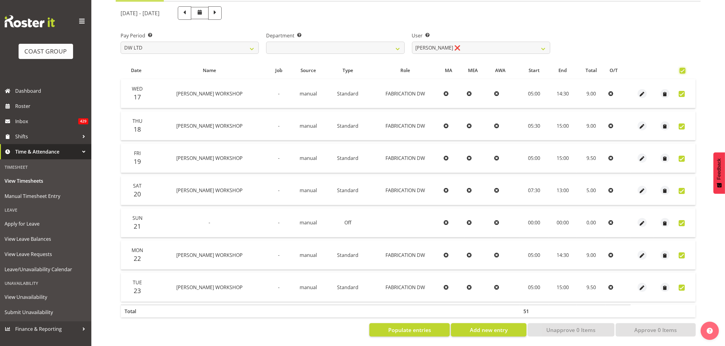
checkbox input "true"
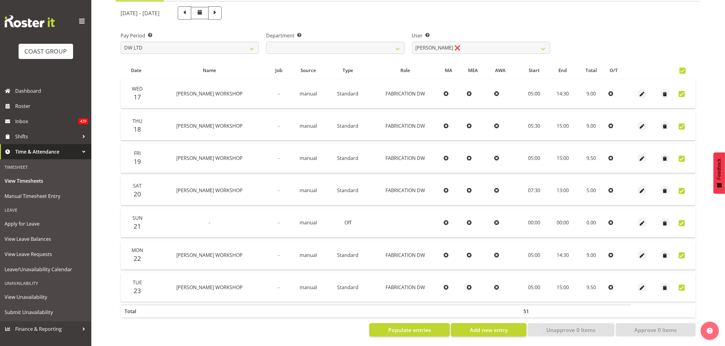
checkbox input "true"
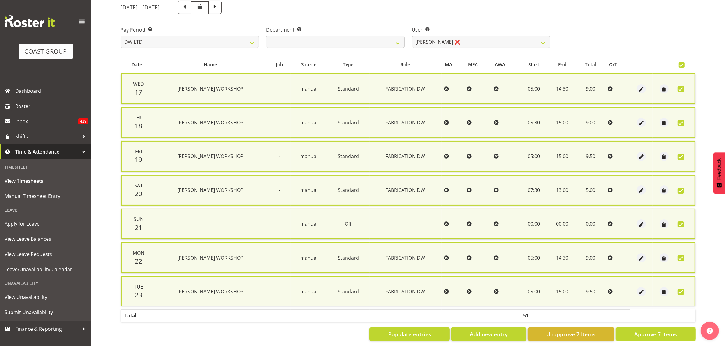
click at [648, 332] on span "Approve 7 Items" at bounding box center [655, 335] width 43 height 8
checkbox input "false"
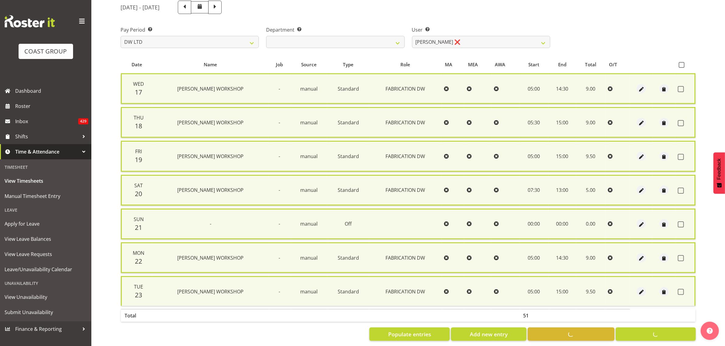
checkbox input "false"
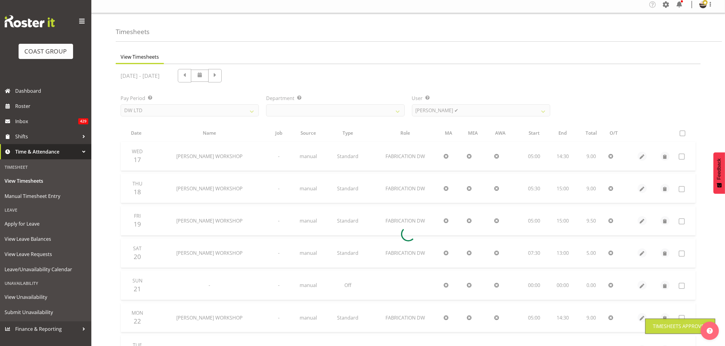
scroll to position [0, 0]
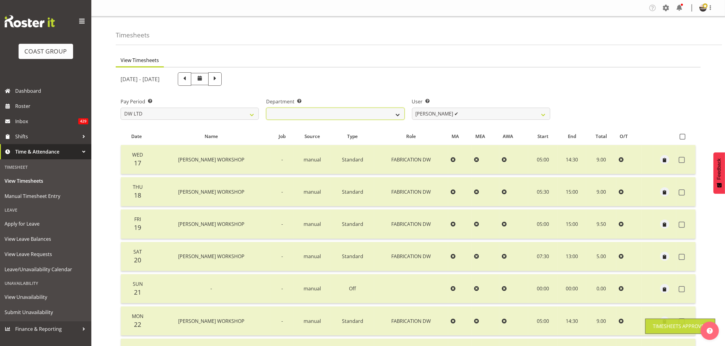
click at [333, 115] on select "[PERSON_NAME] [PERSON_NAME] DESIGN [PERSON_NAME] PRODUCTION" at bounding box center [335, 114] width 138 height 12
click at [266, 108] on select "[PERSON_NAME] [PERSON_NAME] DESIGN [PERSON_NAME] PRODUCTION" at bounding box center [335, 114] width 138 height 12
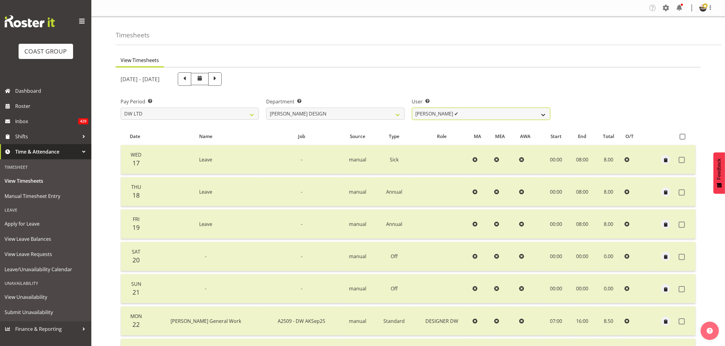
click at [439, 112] on select "[PERSON_NAME] ✔ [PERSON_NAME] [PERSON_NAME] ✔" at bounding box center [481, 114] width 138 height 12
drag, startPoint x: 376, startPoint y: 108, endPoint x: 372, endPoint y: 116, distance: 9.1
click at [376, 108] on select "[PERSON_NAME] [PERSON_NAME] DESIGN [PERSON_NAME] PRODUCTION" at bounding box center [335, 114] width 138 height 12
click at [266, 108] on select "[PERSON_NAME] [PERSON_NAME] DESIGN [PERSON_NAME] PRODUCTION" at bounding box center [335, 114] width 138 height 12
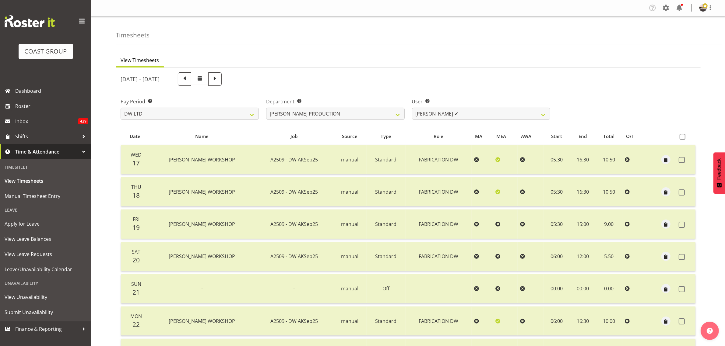
click at [432, 116] on div "[DATE] - [DATE] Pay Period Select which pay period you would like to view. SLP …" at bounding box center [408, 236] width 575 height 334
click at [434, 116] on select "[PERSON_NAME] ✔" at bounding box center [481, 114] width 138 height 12
click at [436, 116] on select "[PERSON_NAME] ✔" at bounding box center [481, 114] width 138 height 12
click at [391, 114] on select "[PERSON_NAME] [PERSON_NAME] DESIGN [PERSON_NAME] PRODUCTION" at bounding box center [335, 114] width 138 height 12
select select "112"
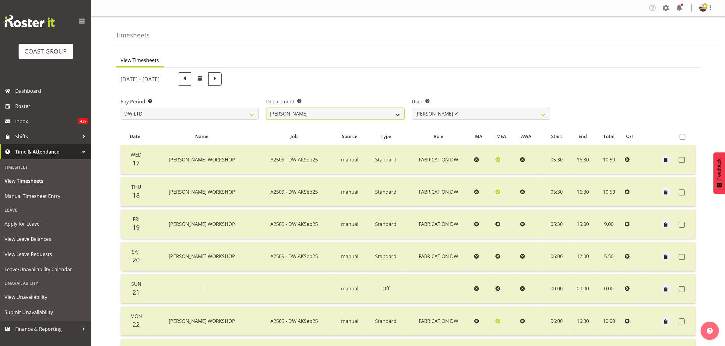
click at [266, 108] on select "[PERSON_NAME] [PERSON_NAME] DESIGN [PERSON_NAME] PRODUCTION" at bounding box center [335, 114] width 138 height 12
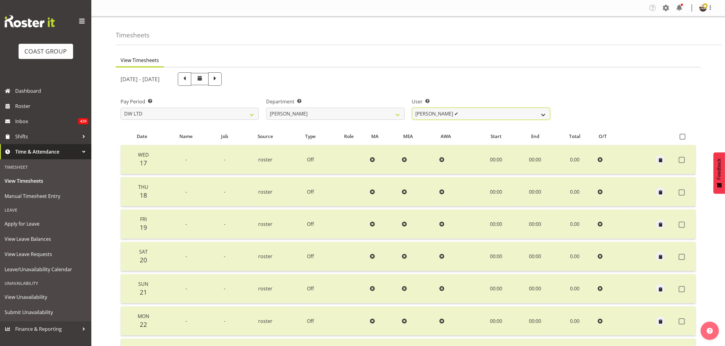
click at [481, 118] on select "[PERSON_NAME] ✔ Boston [PERSON_NAME] ❌ [PERSON_NAME] ✔ [PERSON_NAME] ✔ [PERSON_…" at bounding box center [481, 114] width 138 height 12
select select "1177"
click at [412, 108] on select "[PERSON_NAME] ✔ Boston [PERSON_NAME] ❌ [PERSON_NAME] ✔ [PERSON_NAME] ✔ [PERSON_…" at bounding box center [481, 114] width 138 height 12
